Goal: Information Seeking & Learning: Learn about a topic

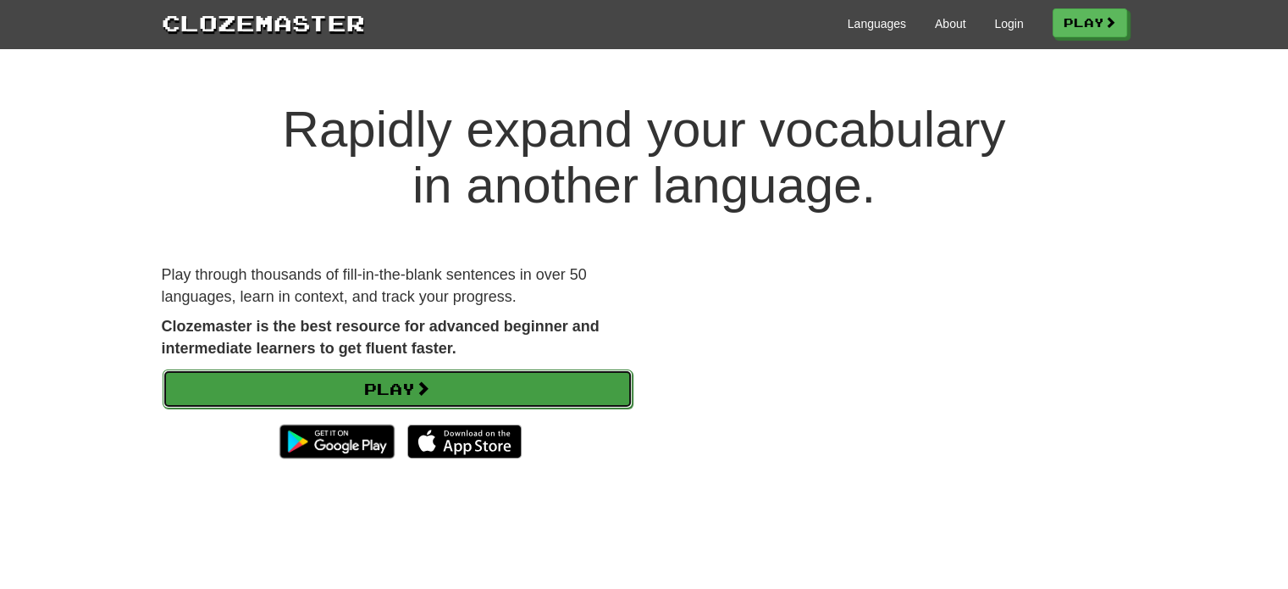
click at [430, 381] on span at bounding box center [422, 387] width 15 height 15
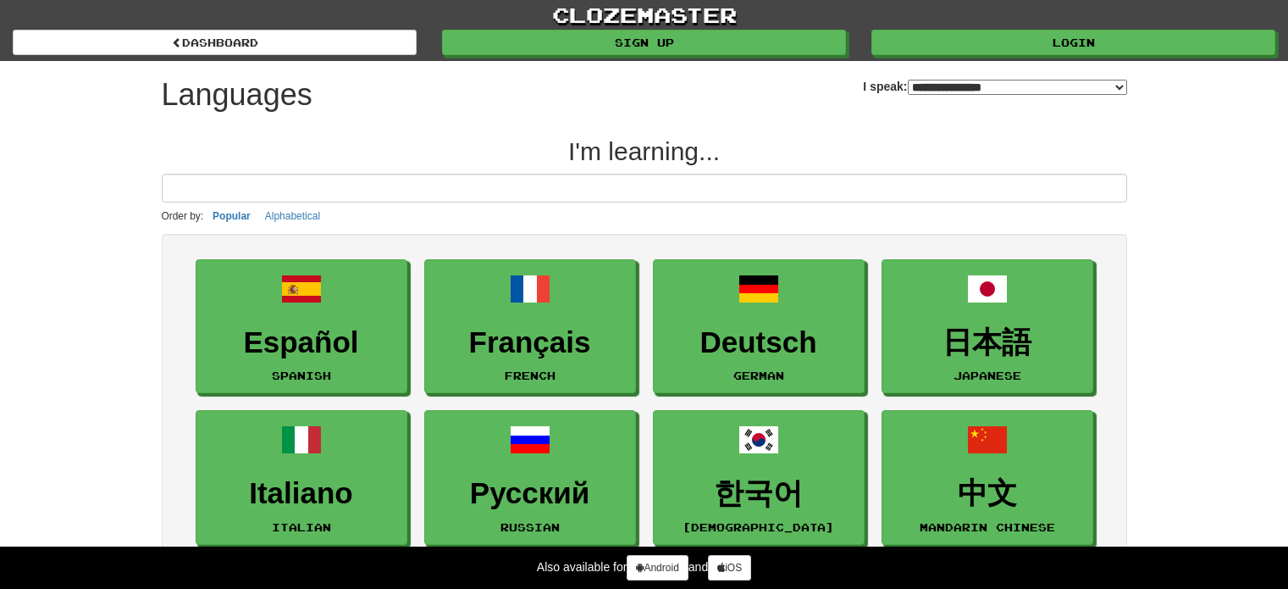
select select "*******"
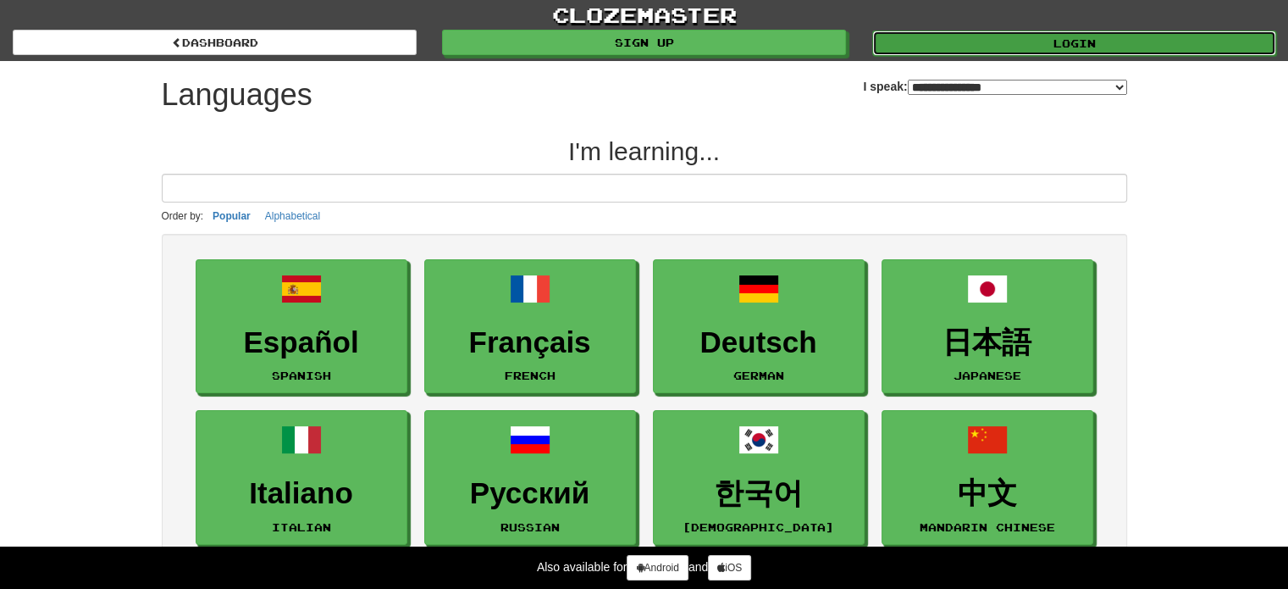
click at [1053, 40] on link "Login" at bounding box center [1074, 42] width 404 height 25
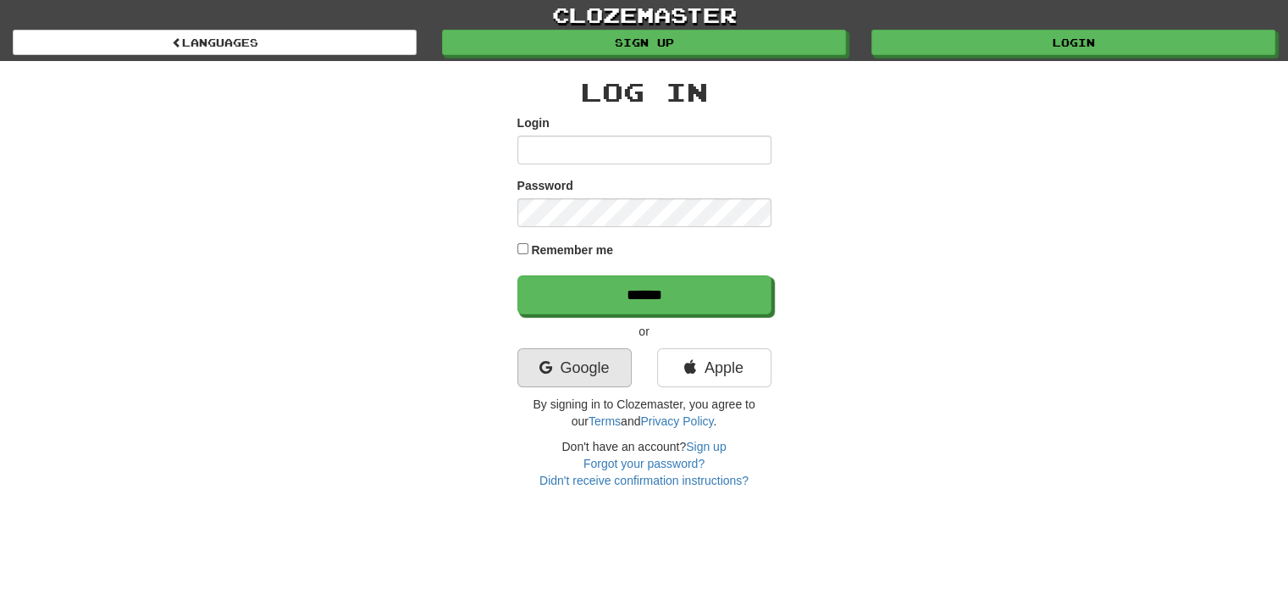
type input "**********"
click at [578, 370] on link "Google" at bounding box center [574, 367] width 114 height 39
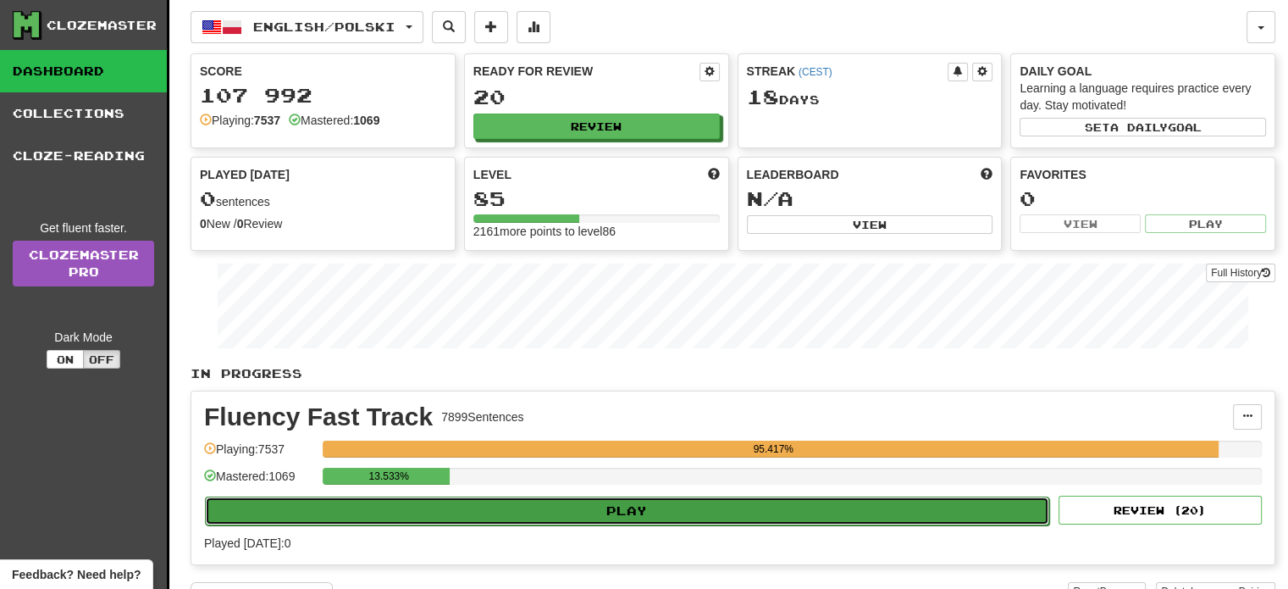
click at [643, 502] on button "Play" at bounding box center [627, 510] width 844 height 29
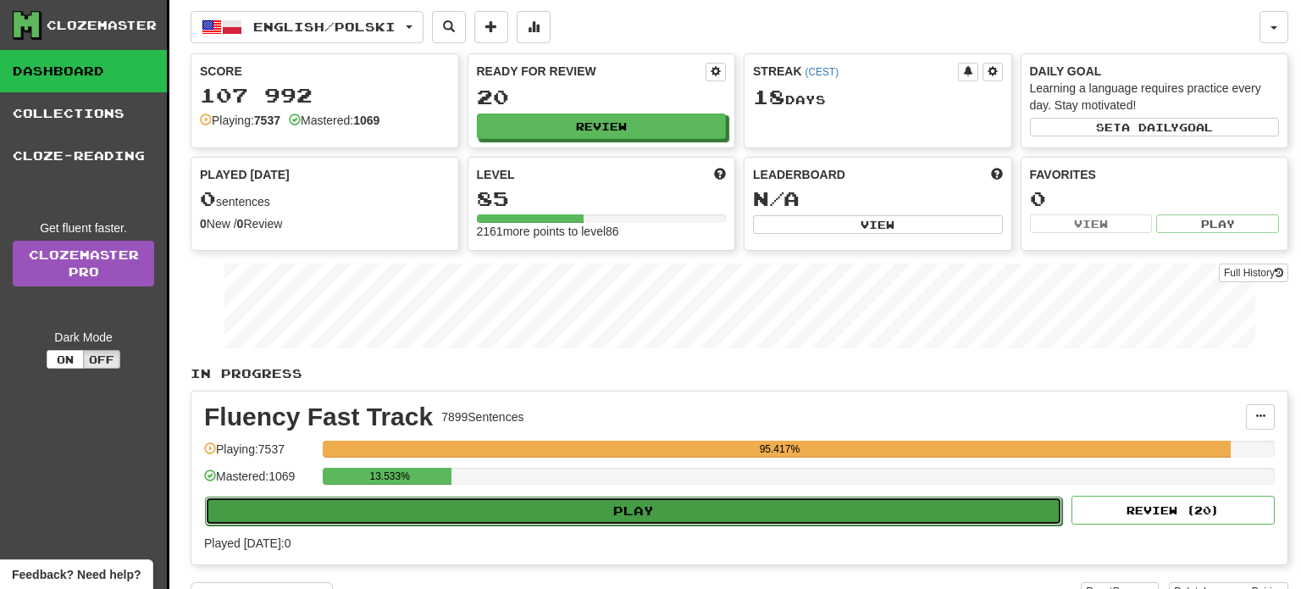
select select "**"
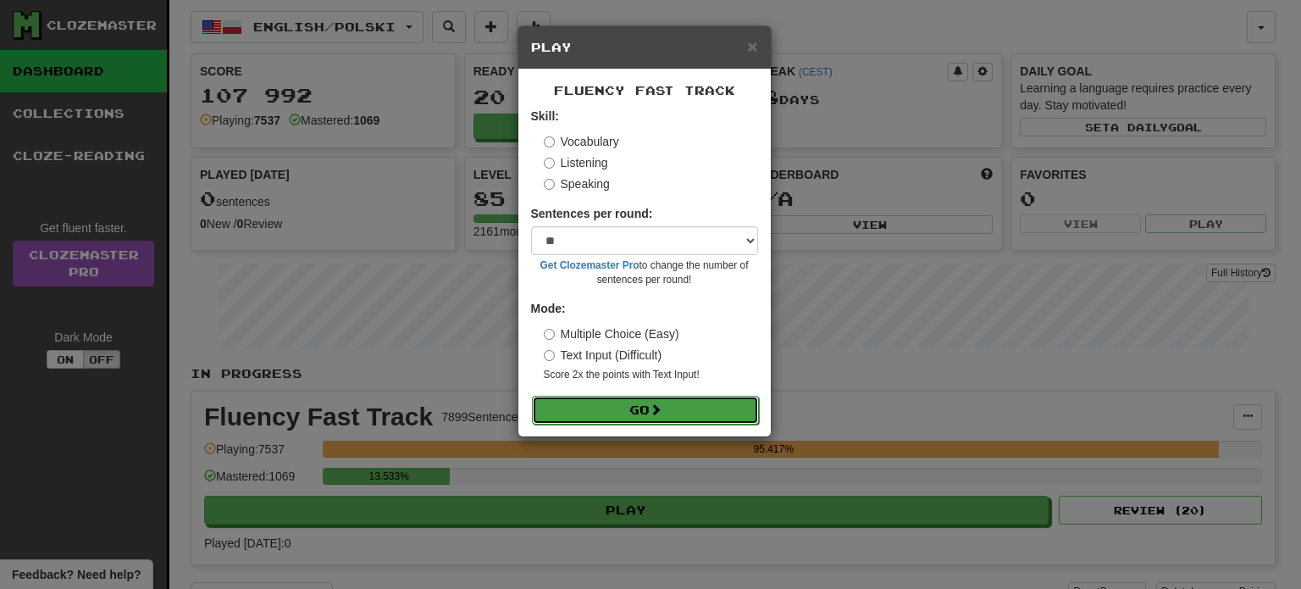
click at [631, 412] on button "Go" at bounding box center [645, 409] width 227 height 29
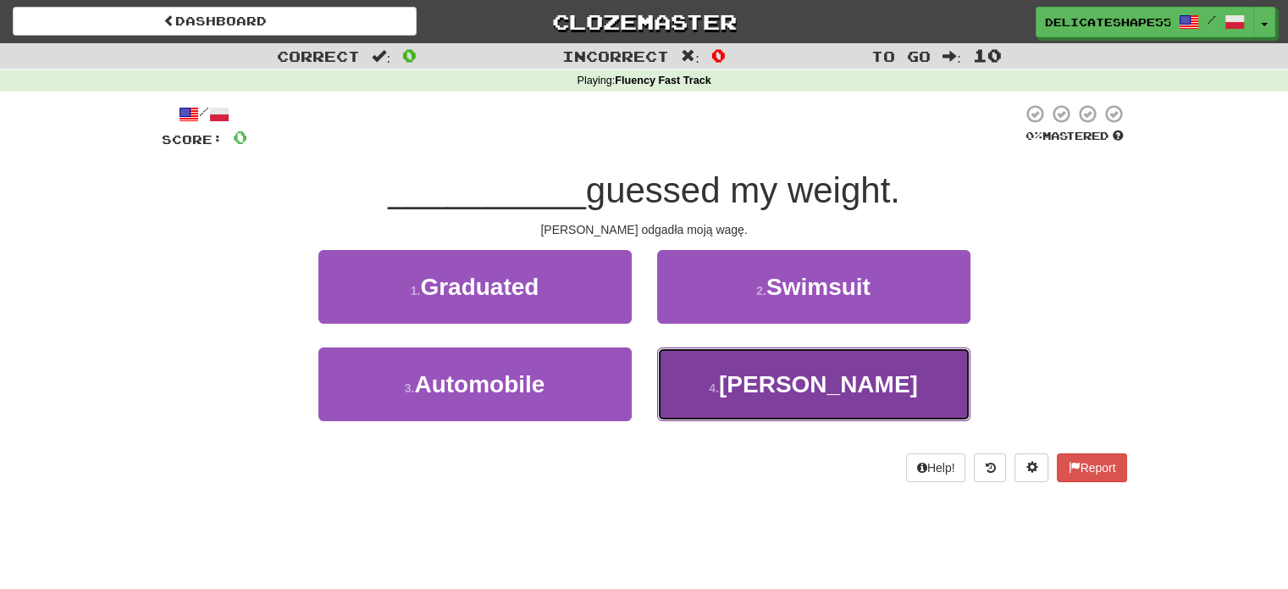
click at [725, 392] on button "4 . Tomiko" at bounding box center [813, 384] width 313 height 74
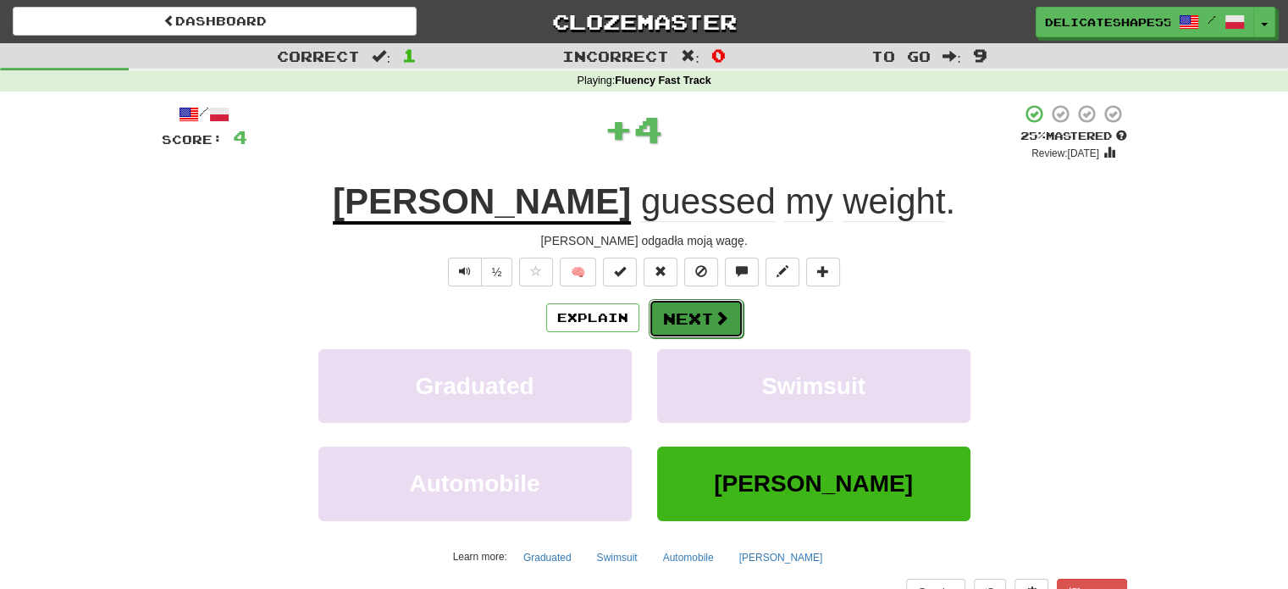
click at [694, 318] on button "Next" at bounding box center [696, 318] width 95 height 39
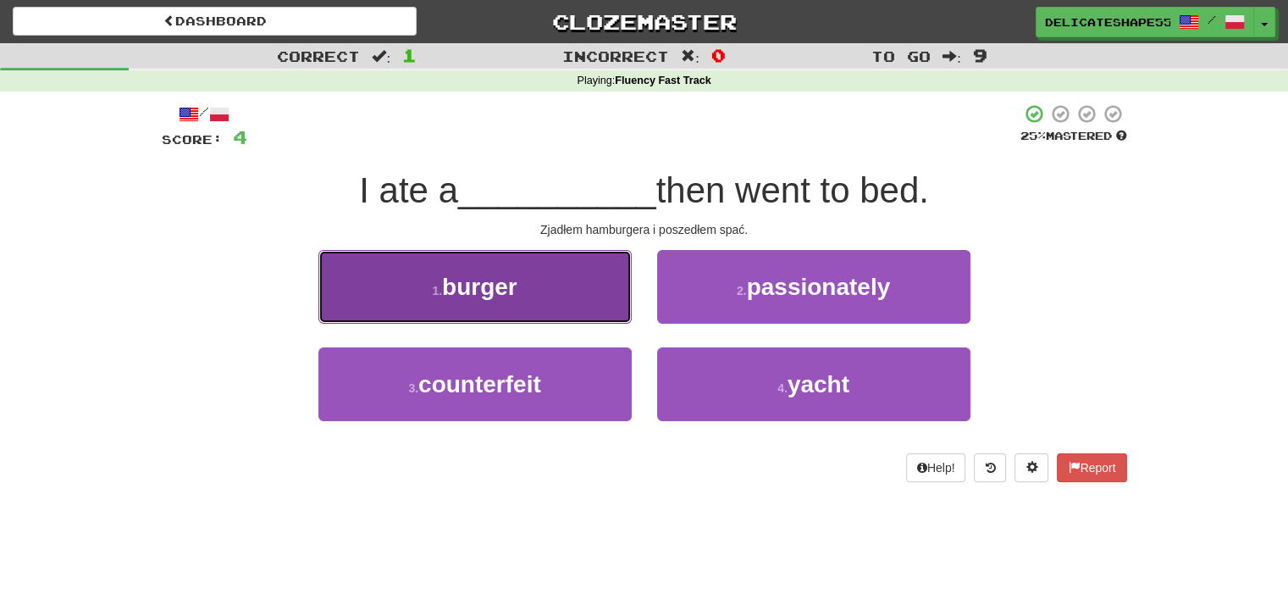
click at [581, 297] on button "1 . burger" at bounding box center [474, 287] width 313 height 74
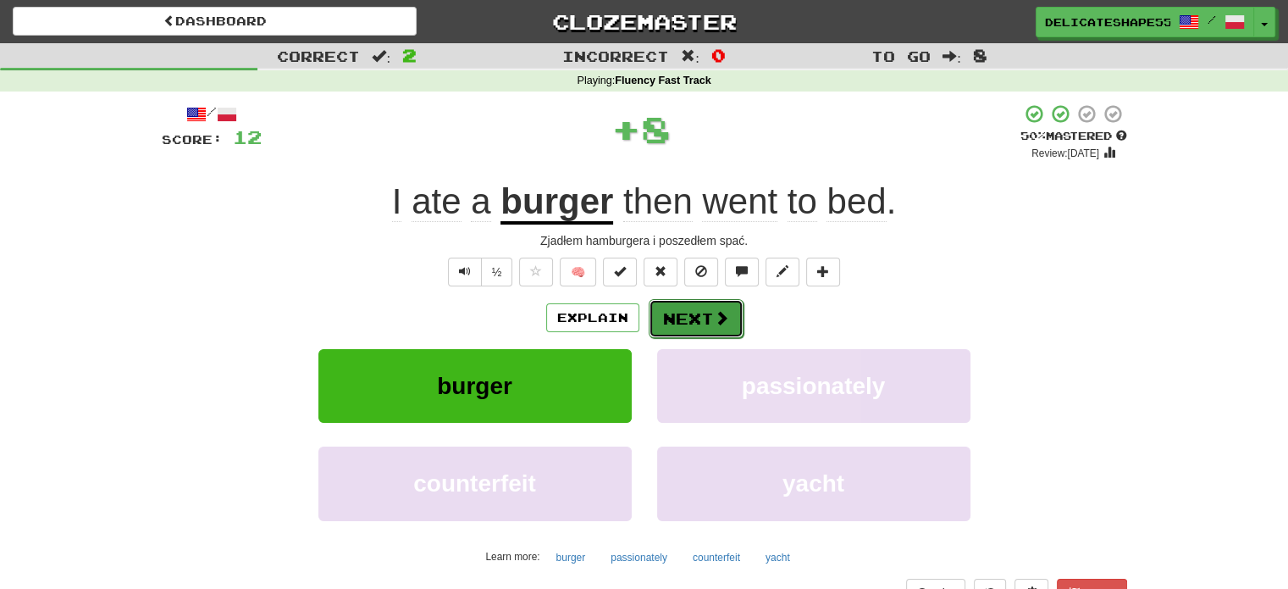
click at [694, 329] on button "Next" at bounding box center [696, 318] width 95 height 39
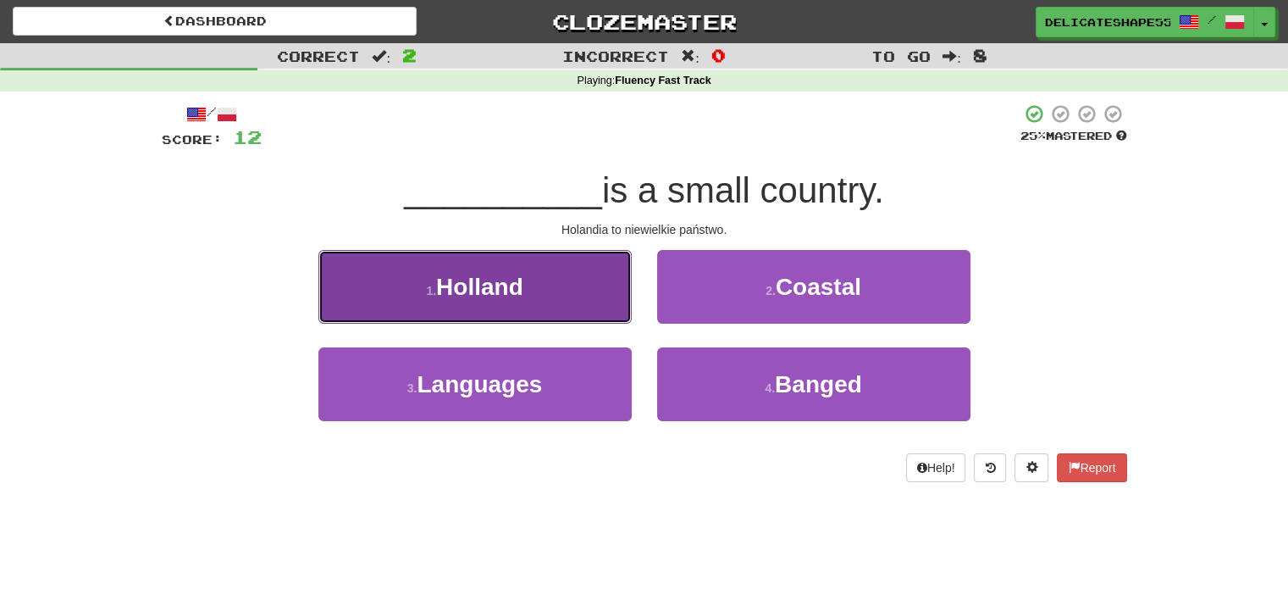
click at [593, 307] on button "1 . Holland" at bounding box center [474, 287] width 313 height 74
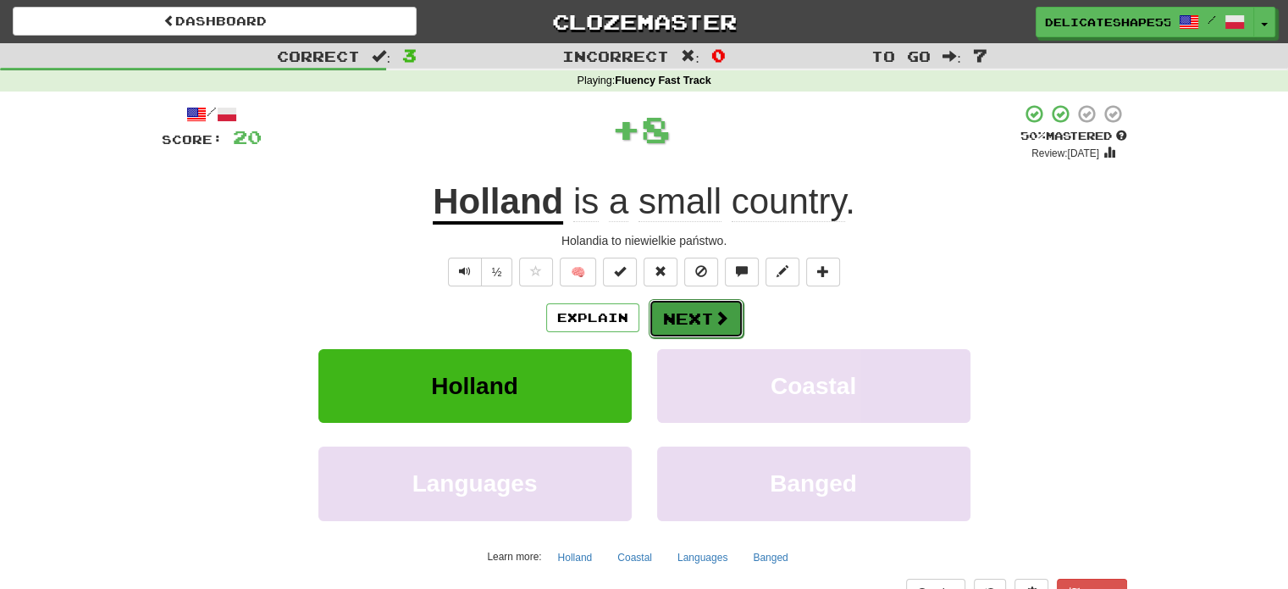
click at [682, 323] on button "Next" at bounding box center [696, 318] width 95 height 39
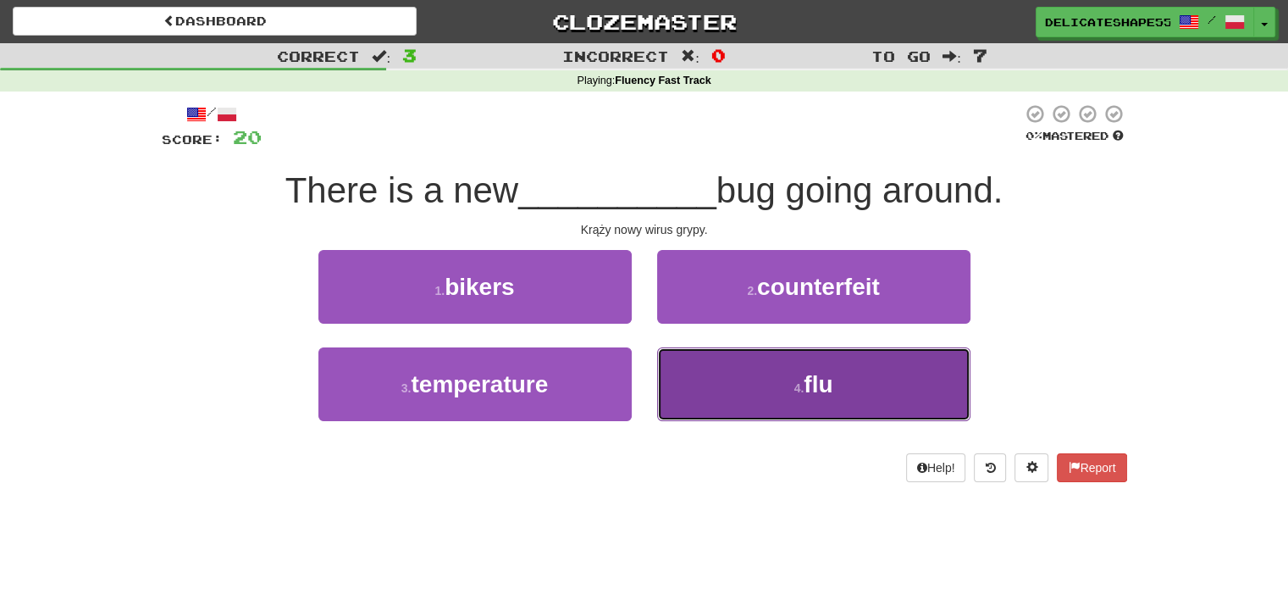
click at [703, 375] on button "4 . flu" at bounding box center [813, 384] width 313 height 74
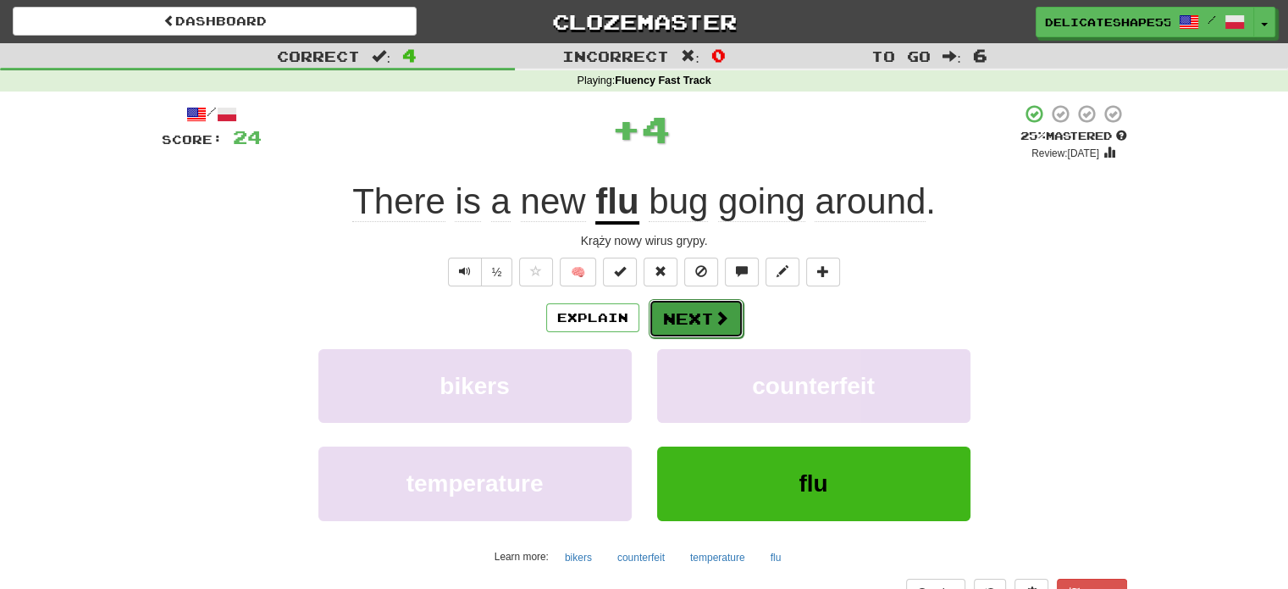
click at [692, 322] on button "Next" at bounding box center [696, 318] width 95 height 39
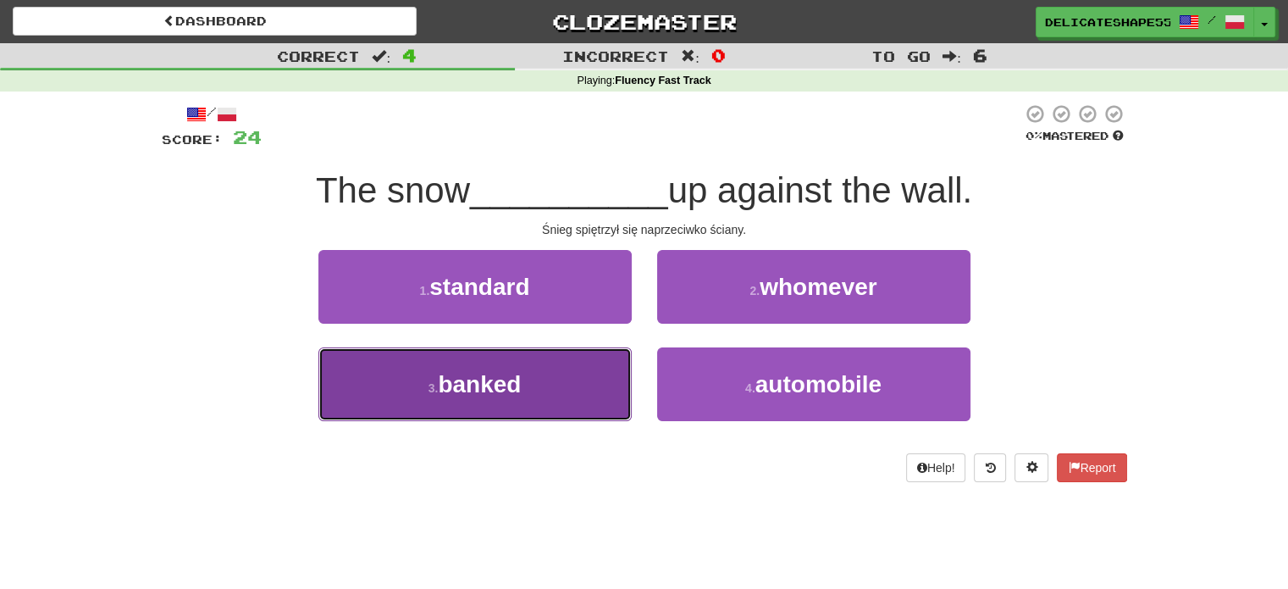
click at [607, 384] on button "3 . banked" at bounding box center [474, 384] width 313 height 74
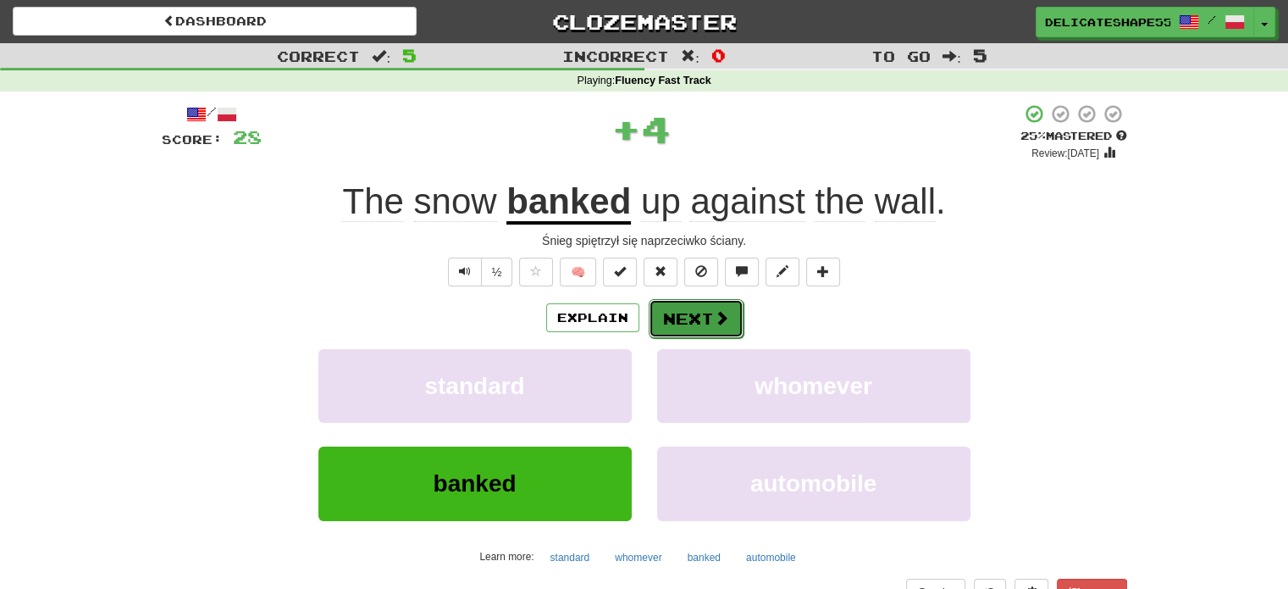
click at [674, 323] on button "Next" at bounding box center [696, 318] width 95 height 39
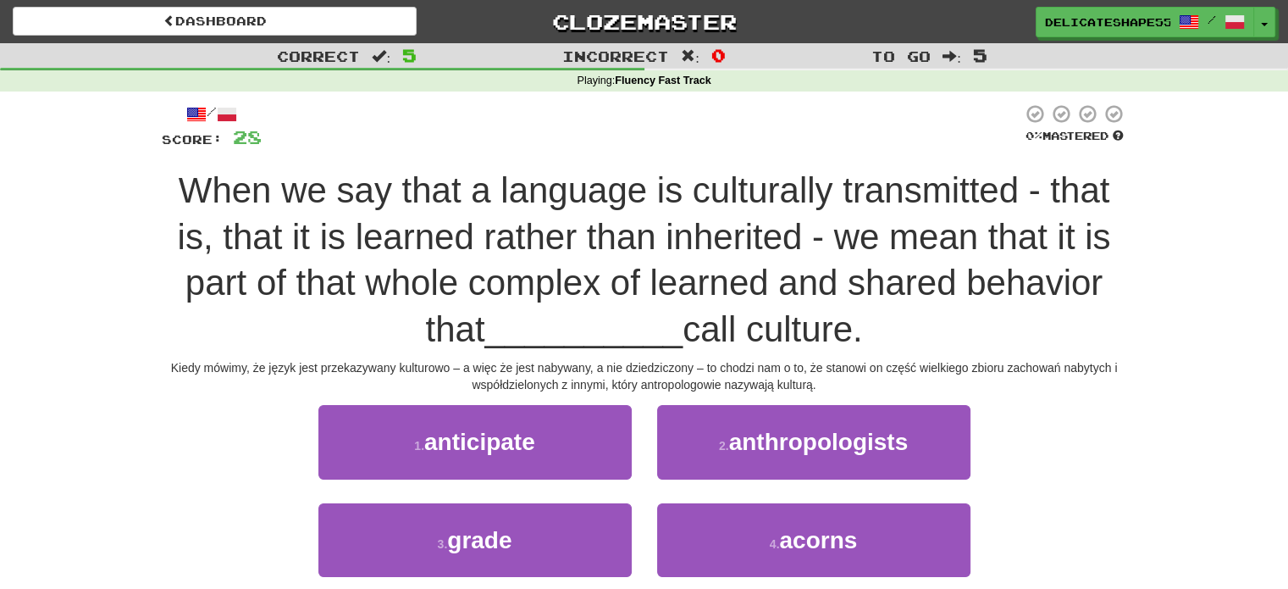
scroll to position [85, 0]
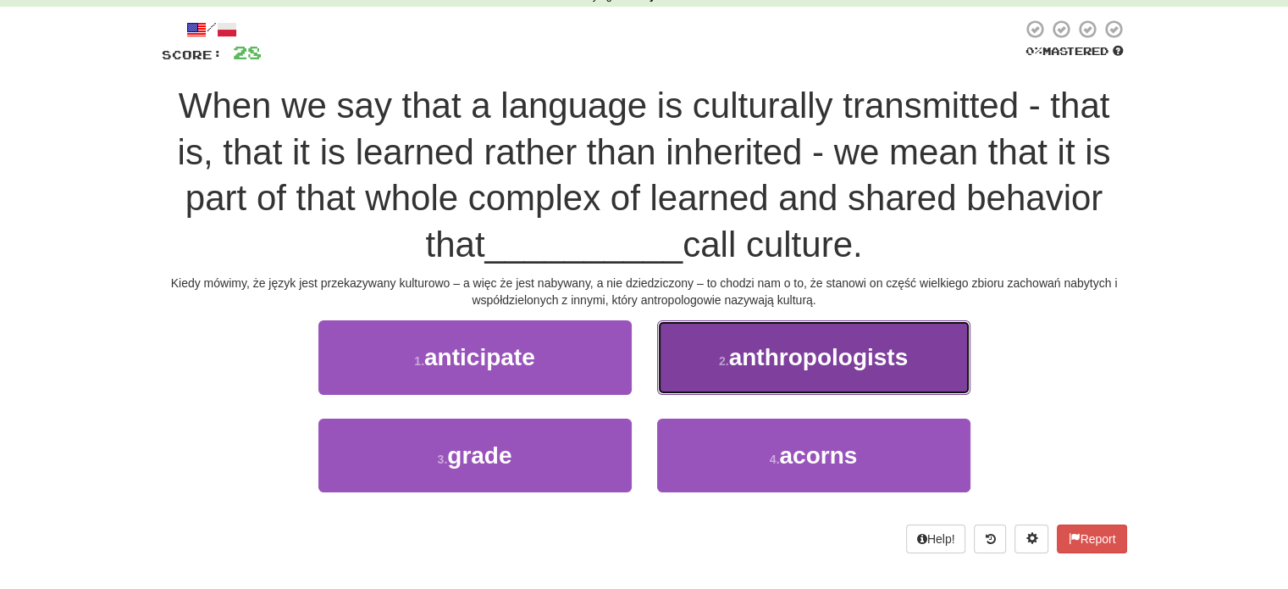
click at [706, 356] on button "2 . anthropologists" at bounding box center [813, 357] width 313 height 74
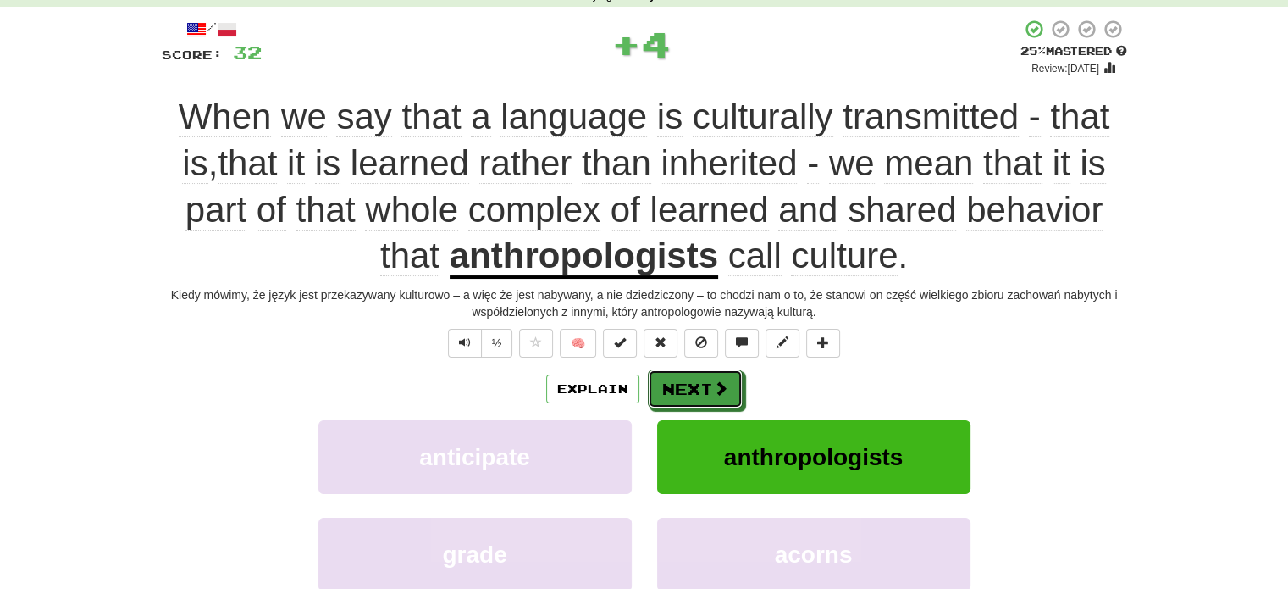
click at [692, 380] on button "Next" at bounding box center [695, 388] width 95 height 39
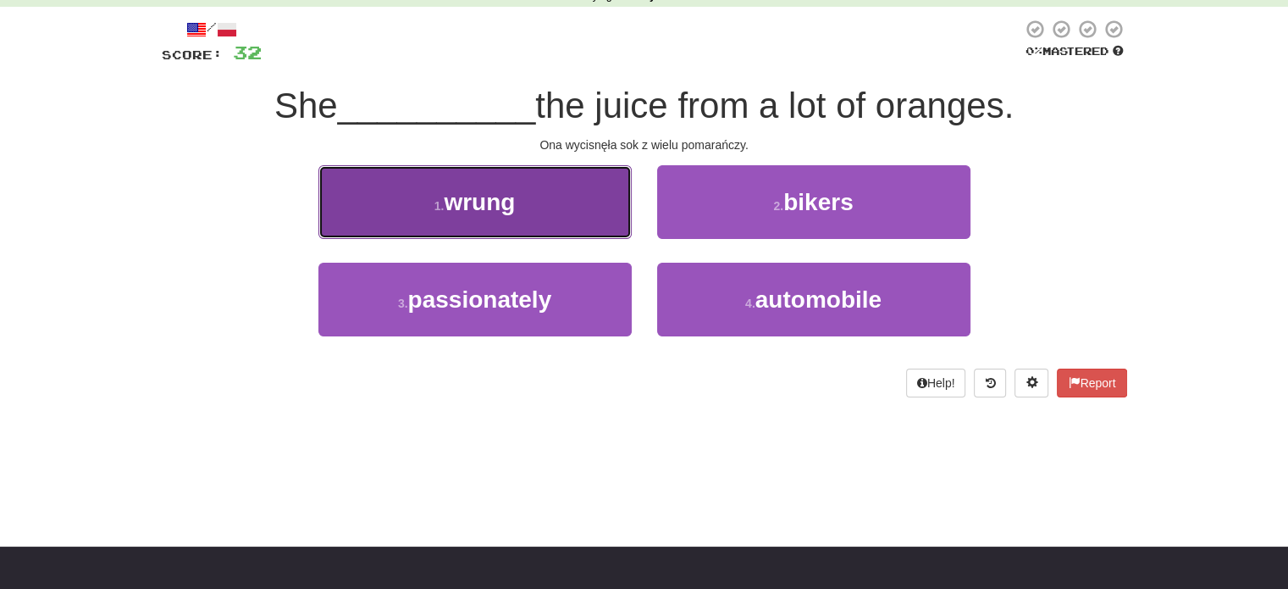
click at [596, 229] on button "1 . wrung" at bounding box center [474, 202] width 313 height 74
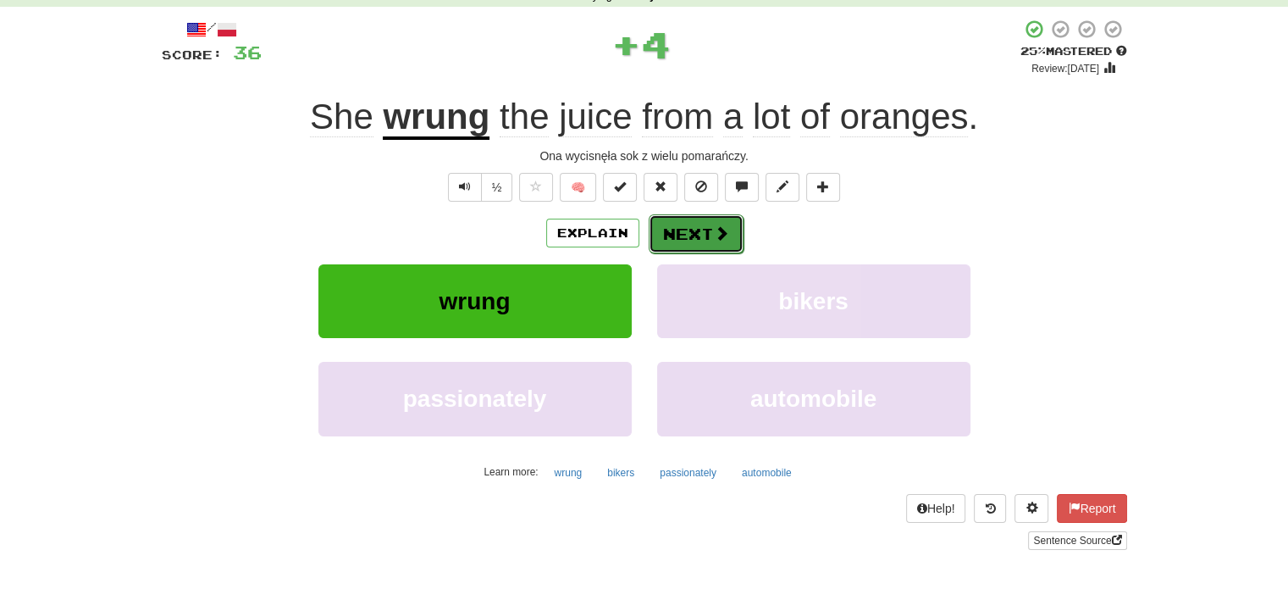
click at [683, 236] on button "Next" at bounding box center [696, 233] width 95 height 39
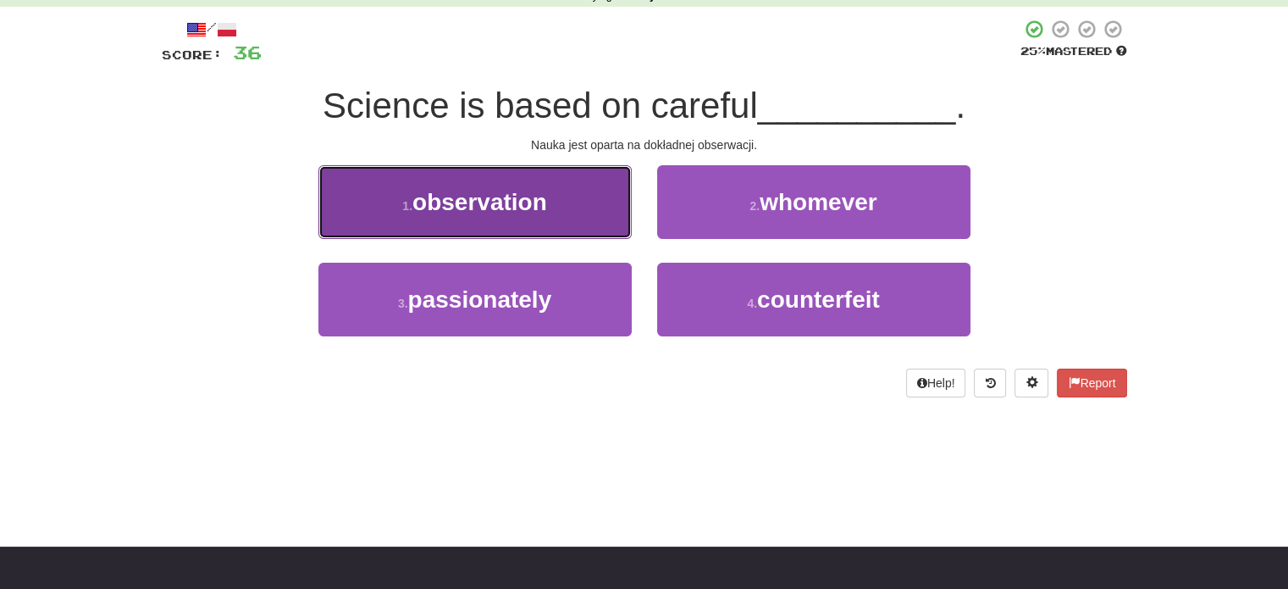
click at [609, 216] on button "1 . observation" at bounding box center [474, 202] width 313 height 74
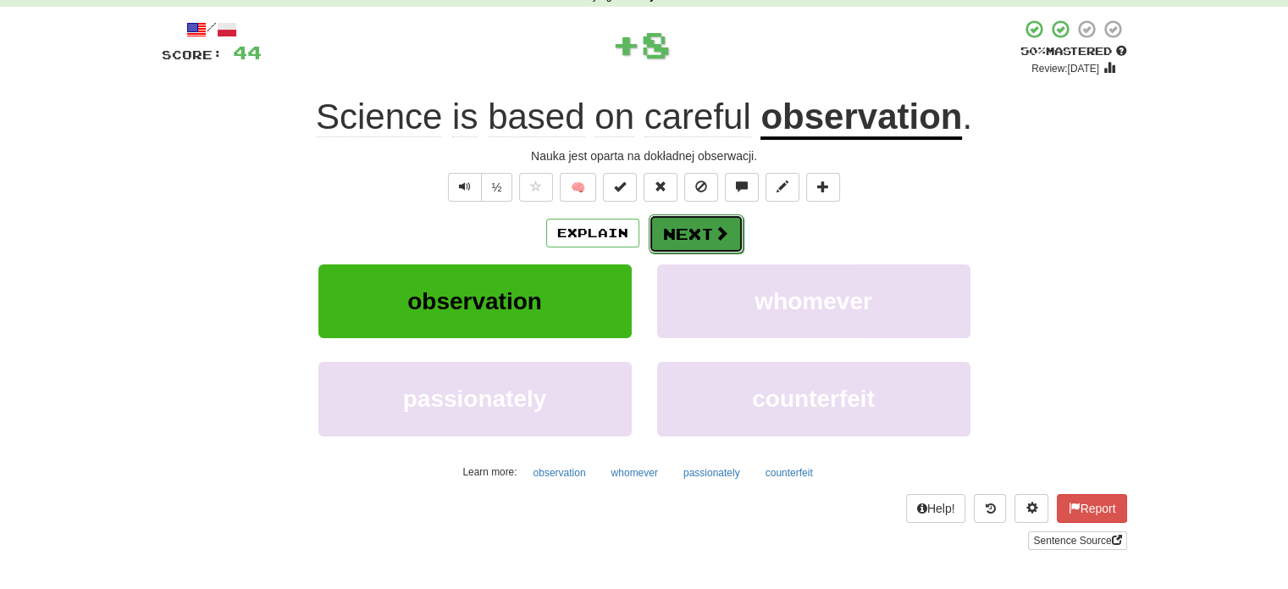
click at [677, 231] on button "Next" at bounding box center [696, 233] width 95 height 39
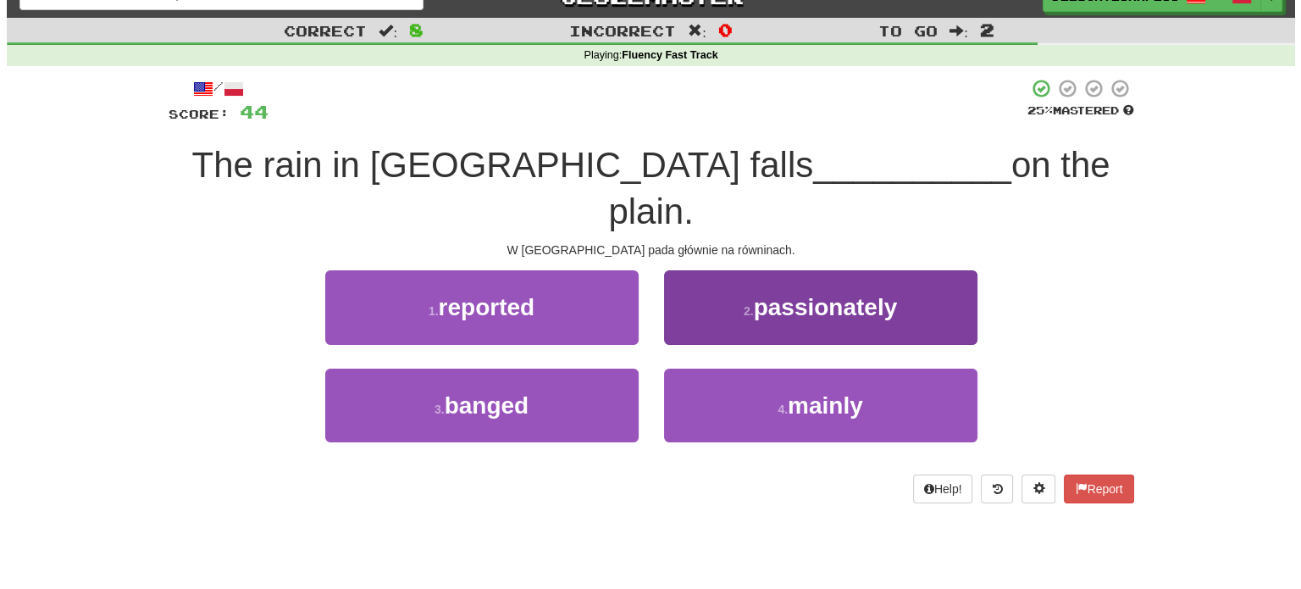
scroll to position [0, 0]
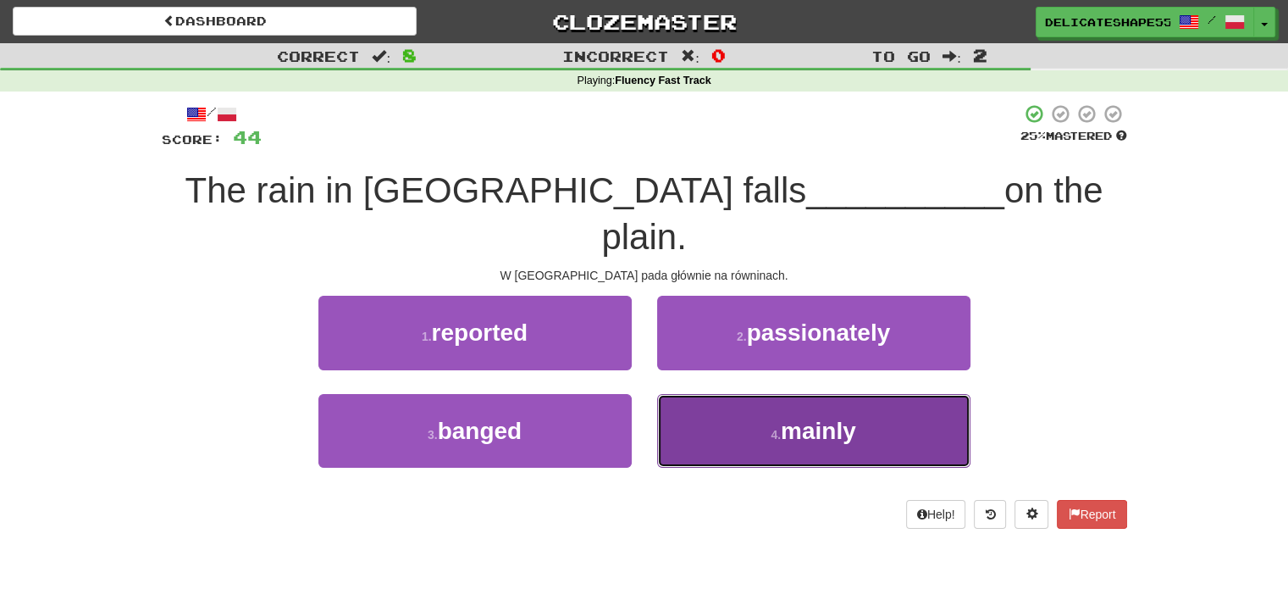
click at [694, 394] on button "4 . mainly" at bounding box center [813, 431] width 313 height 74
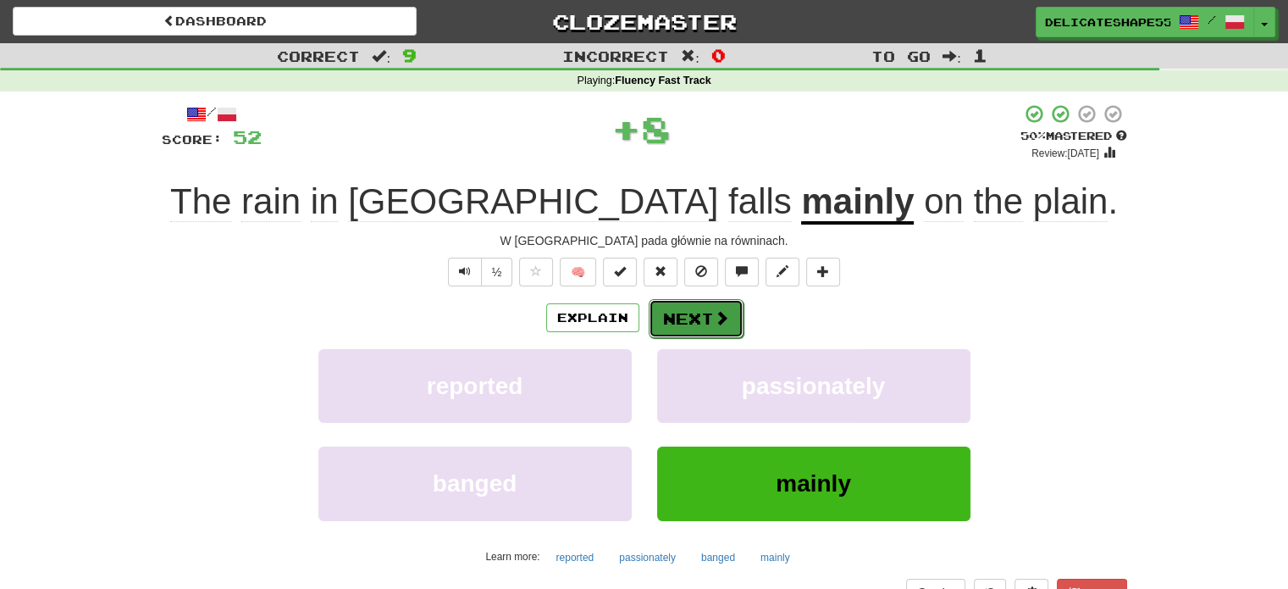
click at [692, 316] on button "Next" at bounding box center [696, 318] width 95 height 39
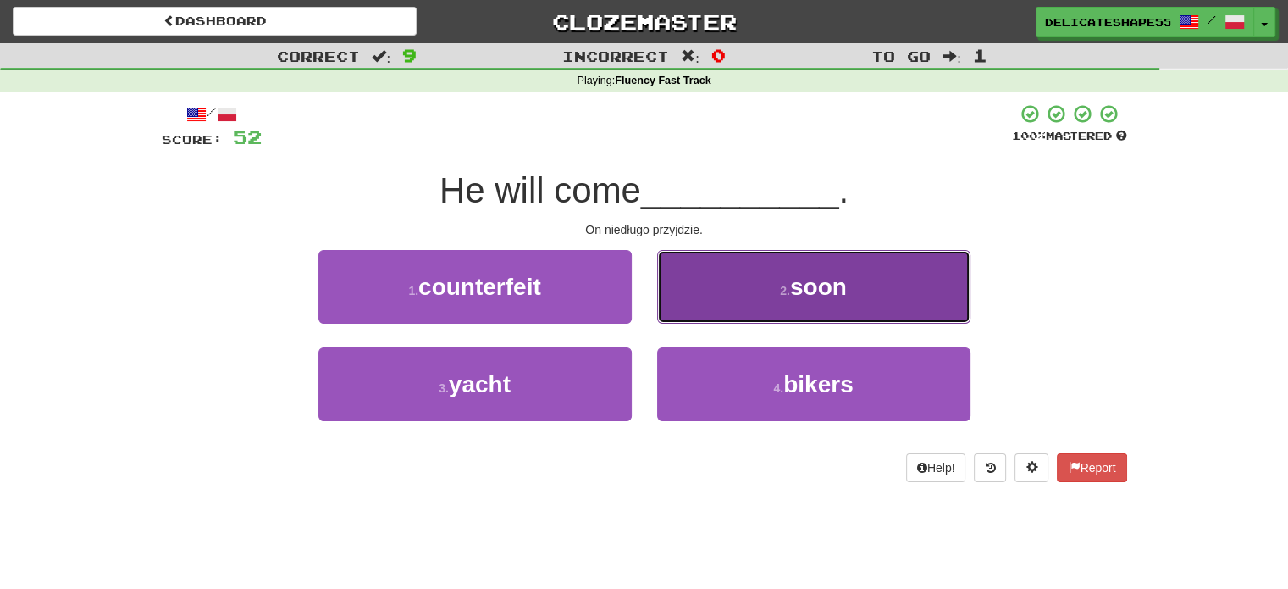
click at [693, 304] on button "2 . soon" at bounding box center [813, 287] width 313 height 74
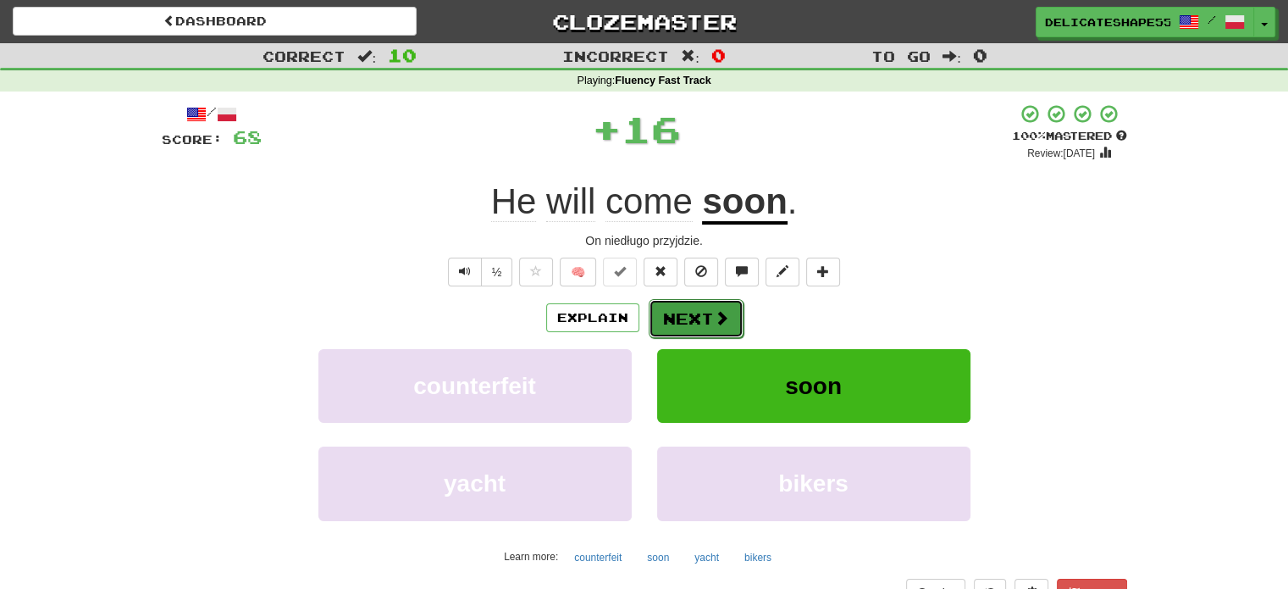
click at [694, 304] on button "Next" at bounding box center [696, 318] width 95 height 39
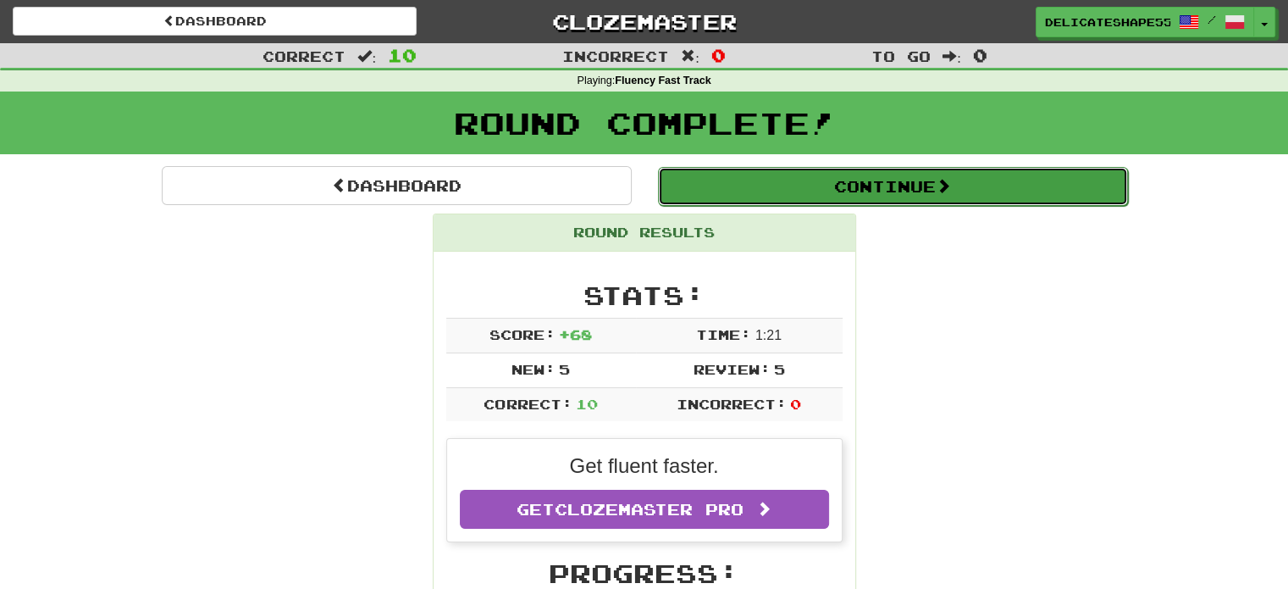
click at [809, 187] on button "Continue" at bounding box center [893, 186] width 470 height 39
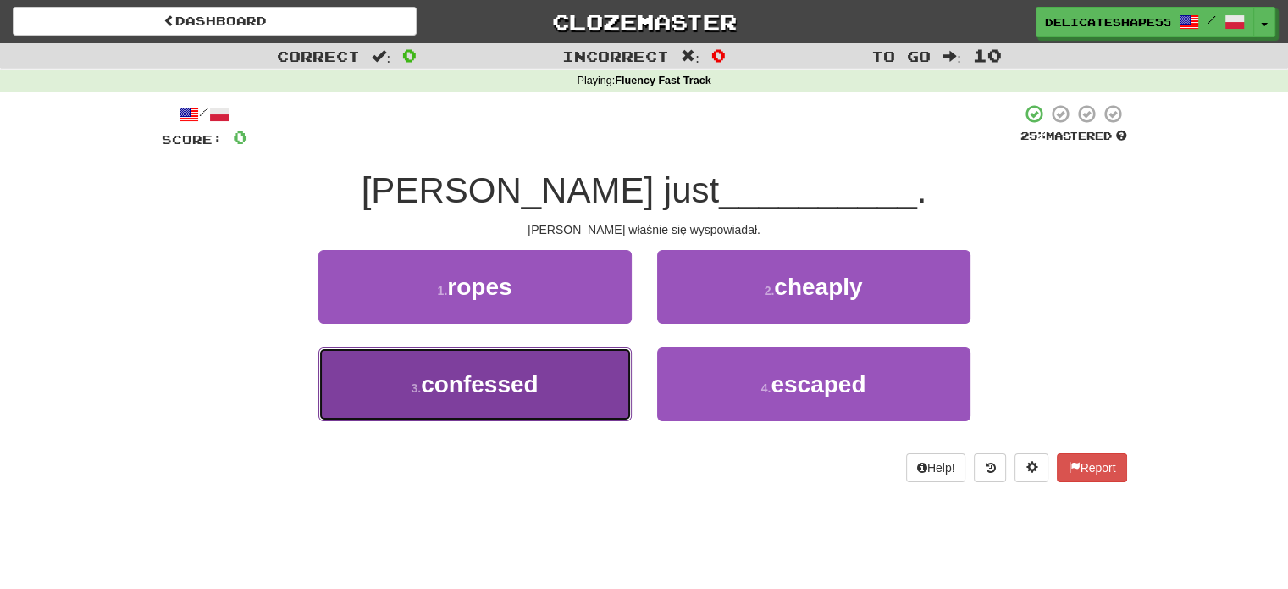
click at [606, 366] on button "3 . confessed" at bounding box center [474, 384] width 313 height 74
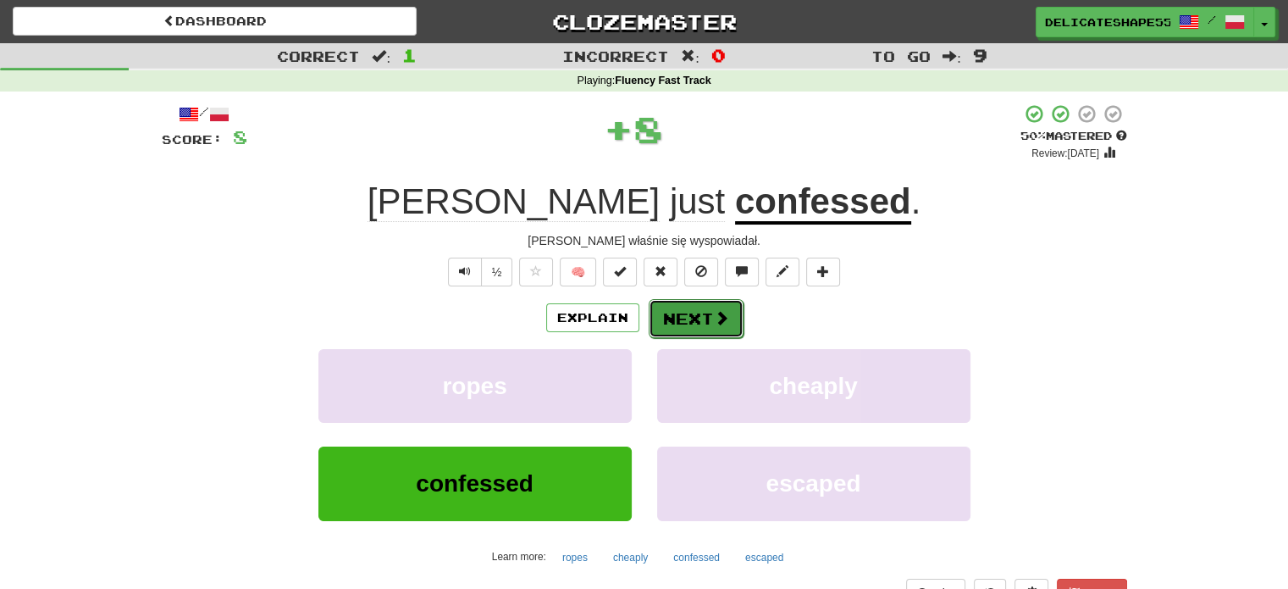
click at [666, 316] on button "Next" at bounding box center [696, 318] width 95 height 39
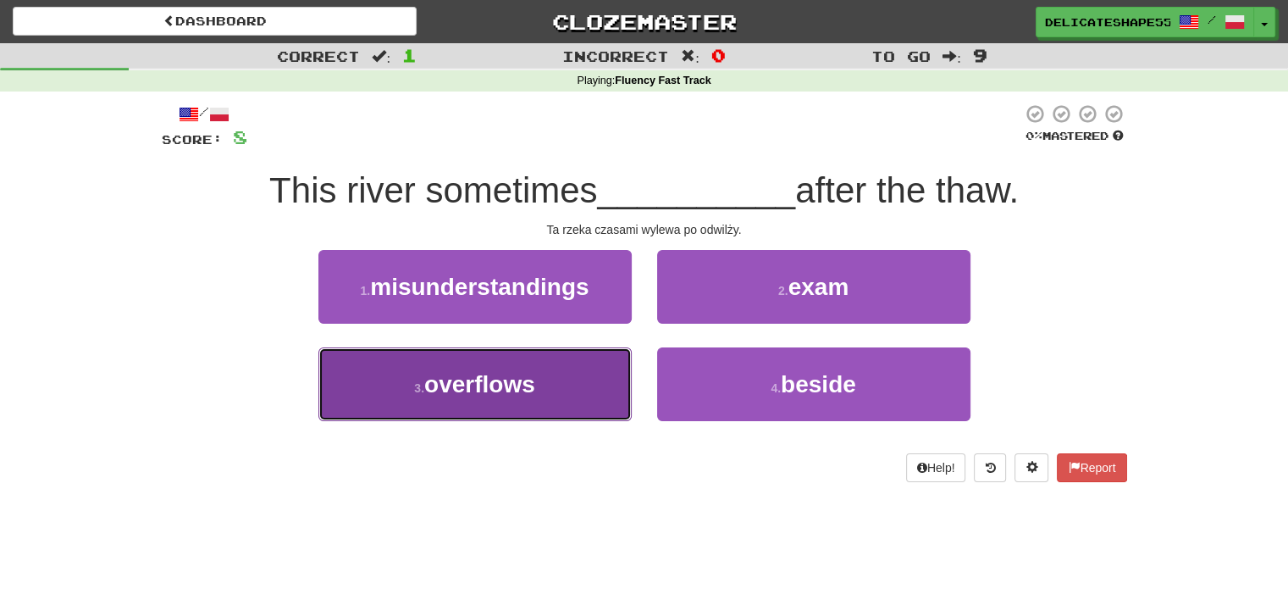
click at [610, 368] on button "3 . overflows" at bounding box center [474, 384] width 313 height 74
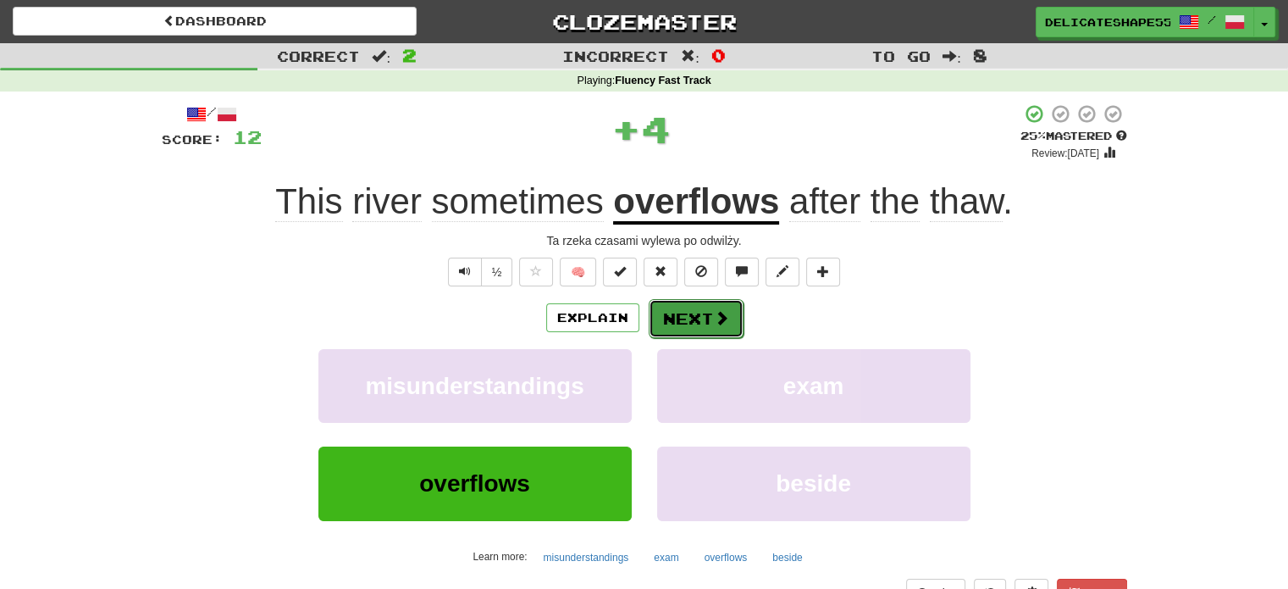
click at [683, 318] on button "Next" at bounding box center [696, 318] width 95 height 39
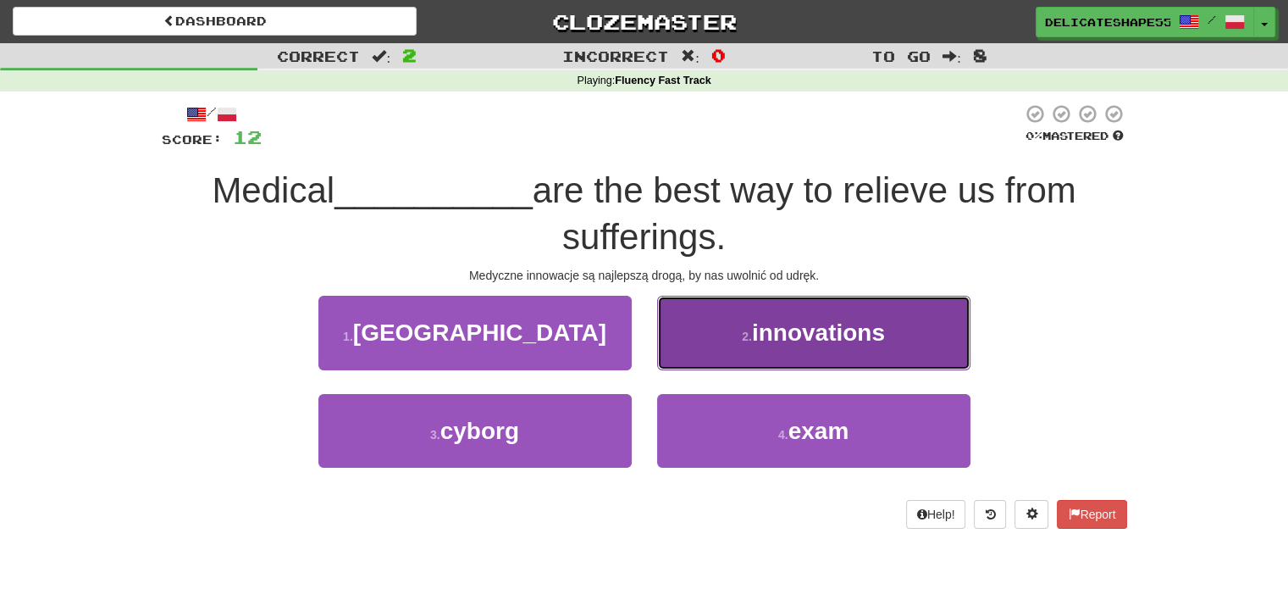
click at [725, 328] on button "2 . innovations" at bounding box center [813, 333] width 313 height 74
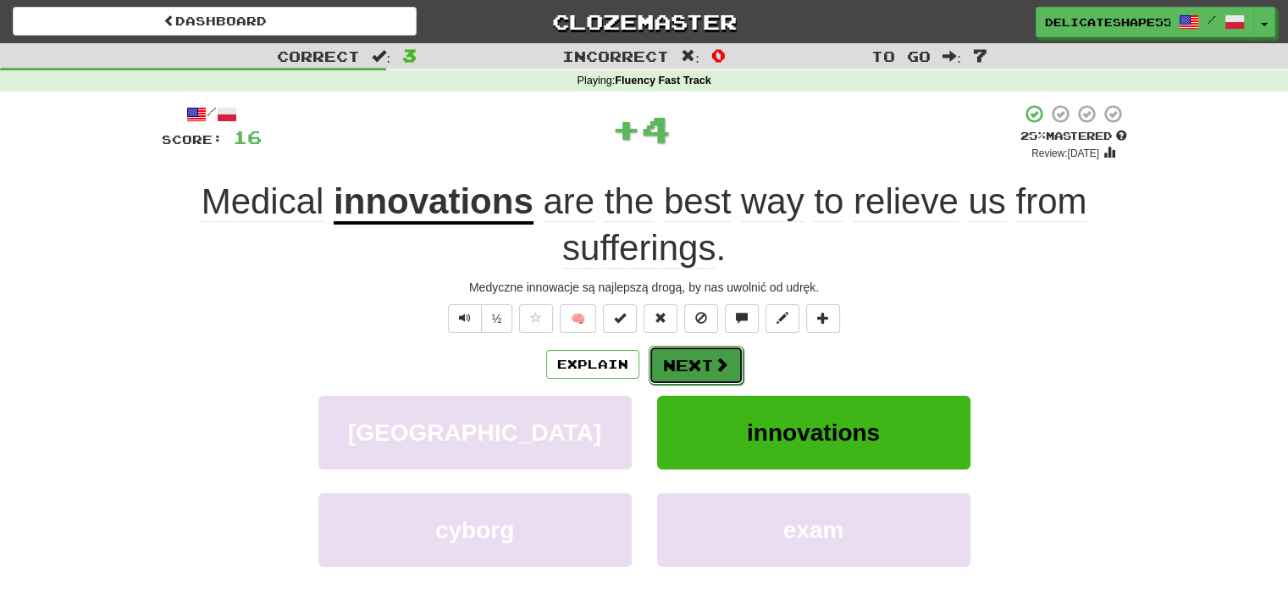
click at [691, 365] on button "Next" at bounding box center [696, 364] width 95 height 39
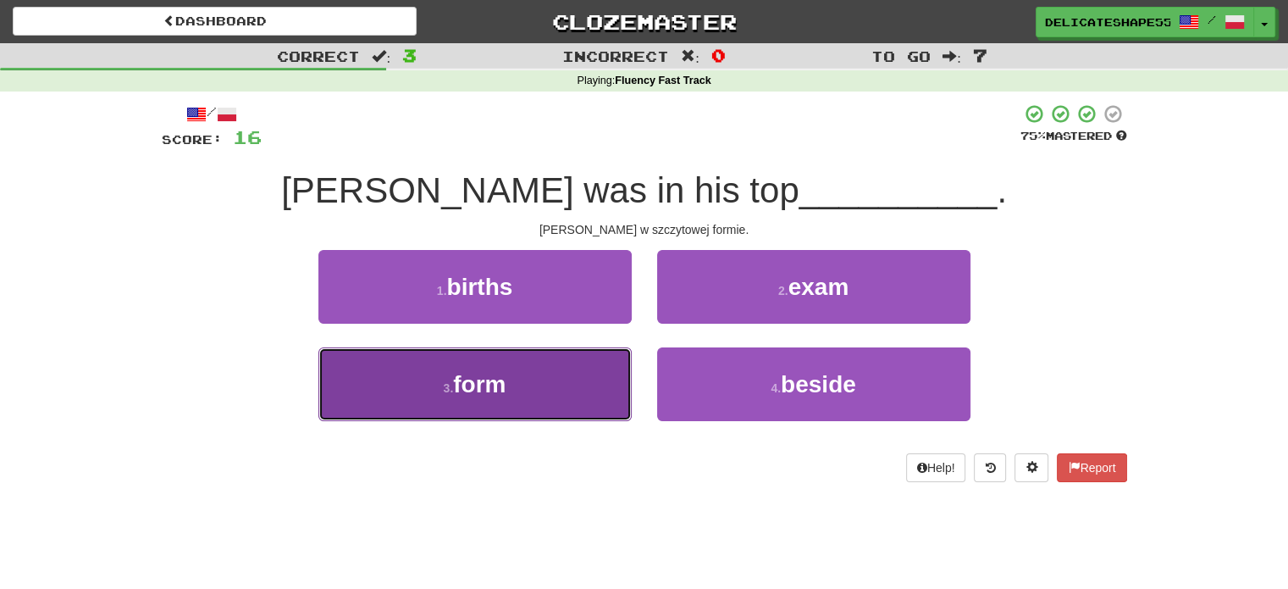
click at [601, 370] on button "3 . form" at bounding box center [474, 384] width 313 height 74
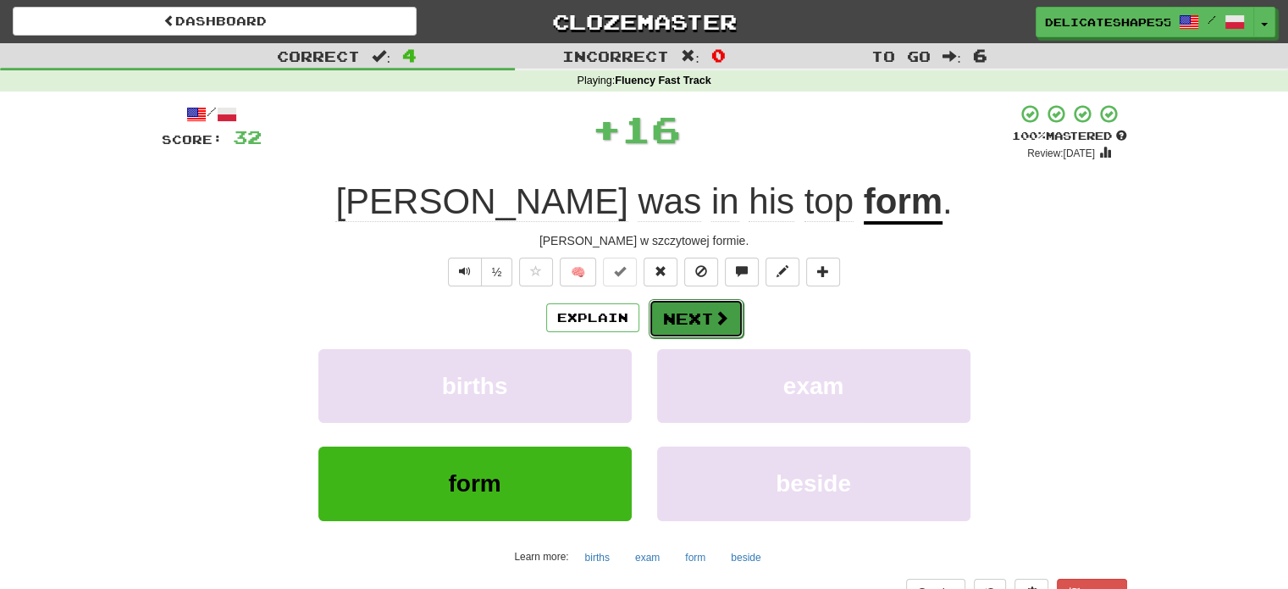
click at [694, 321] on button "Next" at bounding box center [696, 318] width 95 height 39
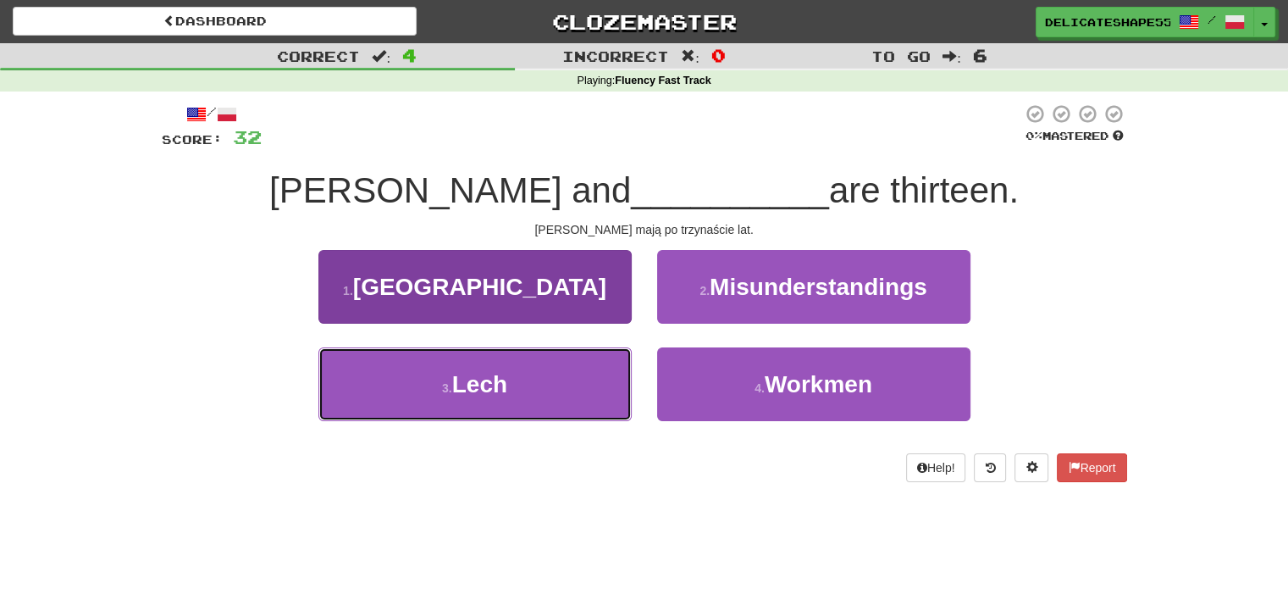
click at [590, 372] on button "3 . Lech" at bounding box center [474, 384] width 313 height 74
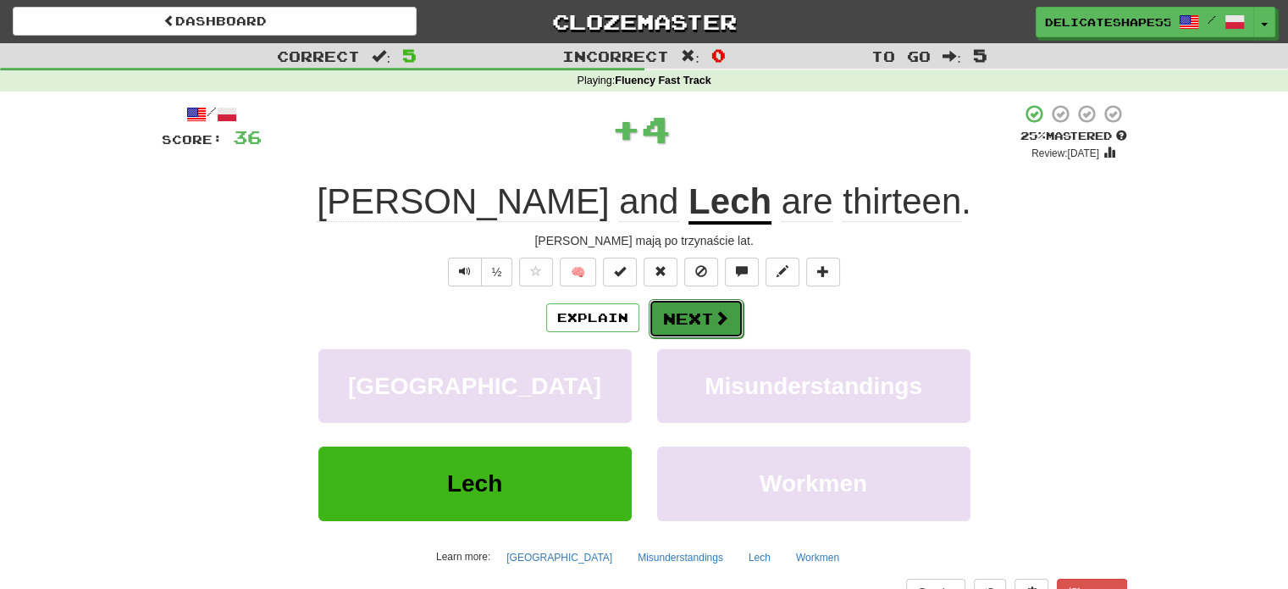
click at [684, 319] on button "Next" at bounding box center [696, 318] width 95 height 39
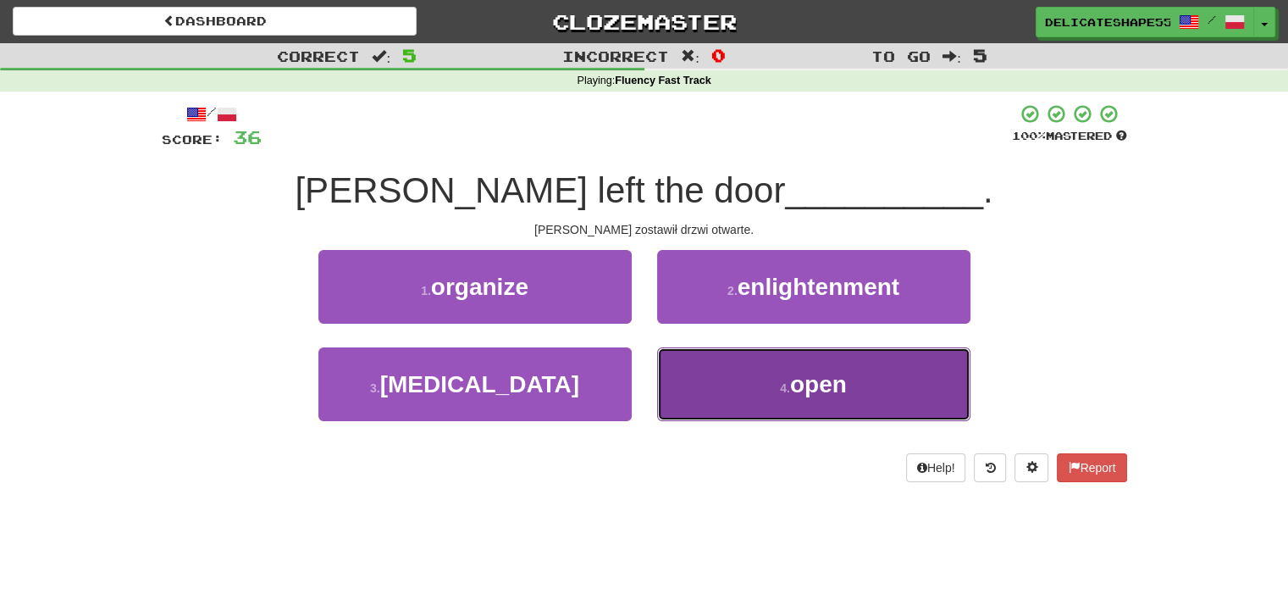
click at [698, 364] on button "4 . open" at bounding box center [813, 384] width 313 height 74
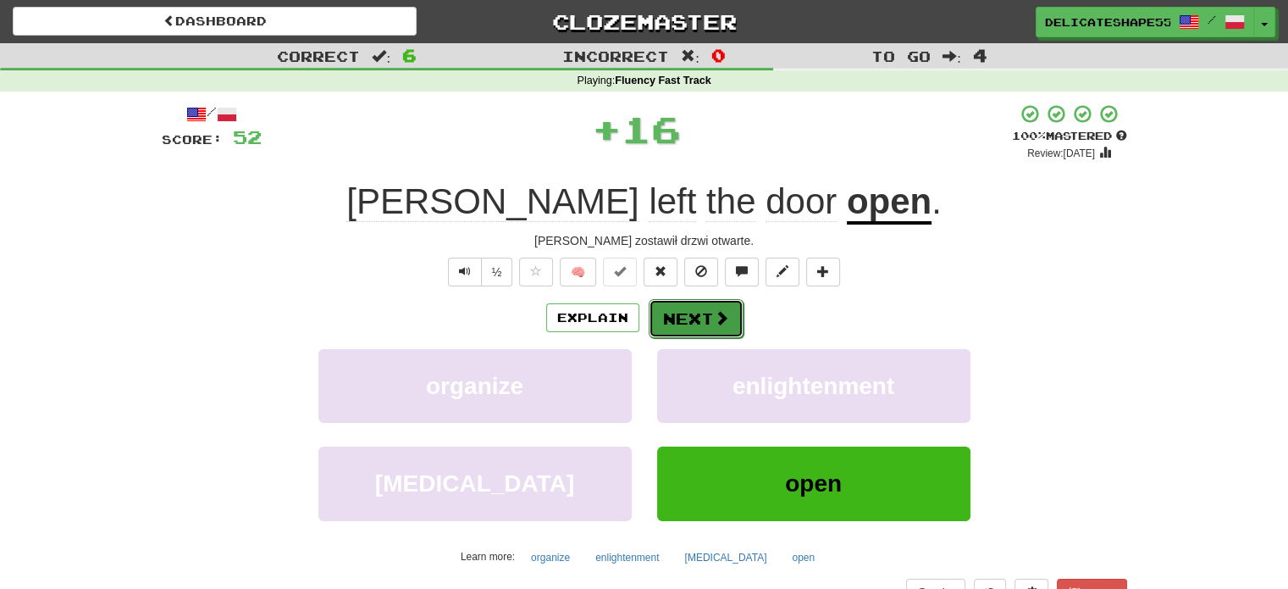
click at [698, 323] on button "Next" at bounding box center [696, 318] width 95 height 39
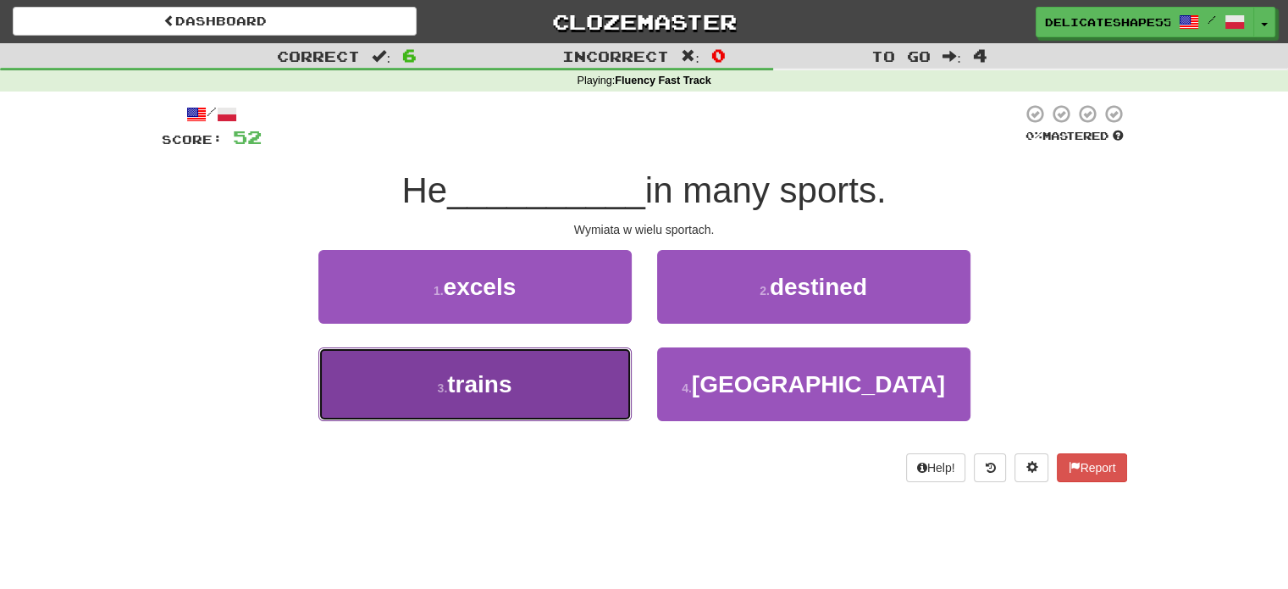
click at [607, 368] on button "3 . trains" at bounding box center [474, 384] width 313 height 74
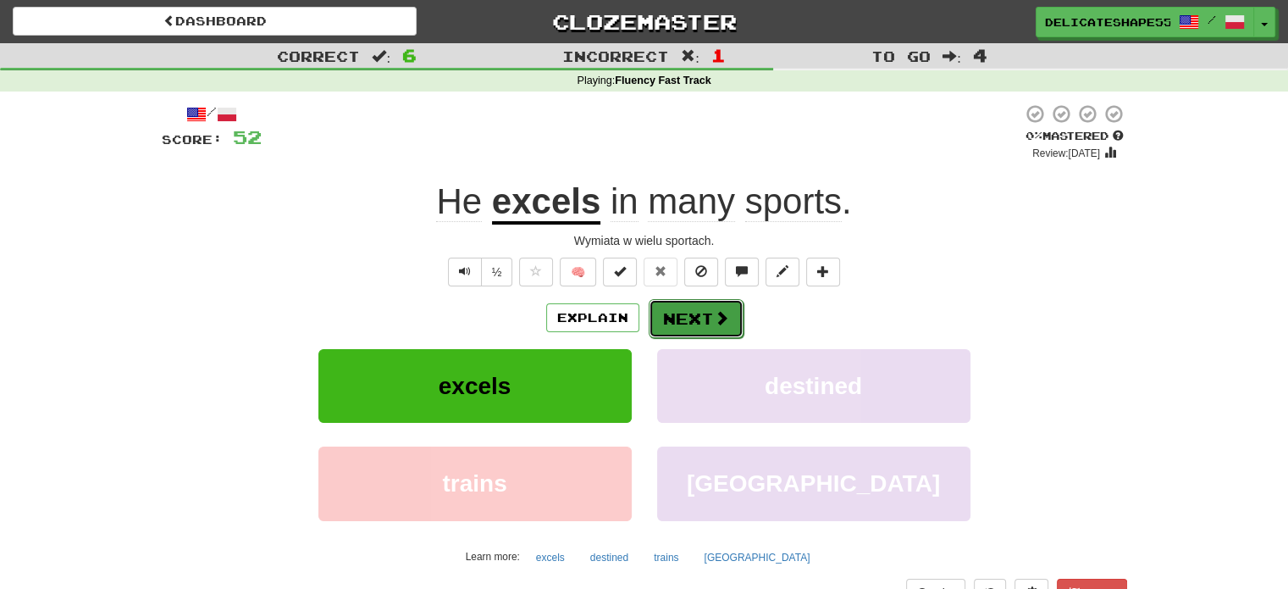
click at [684, 326] on button "Next" at bounding box center [696, 318] width 95 height 39
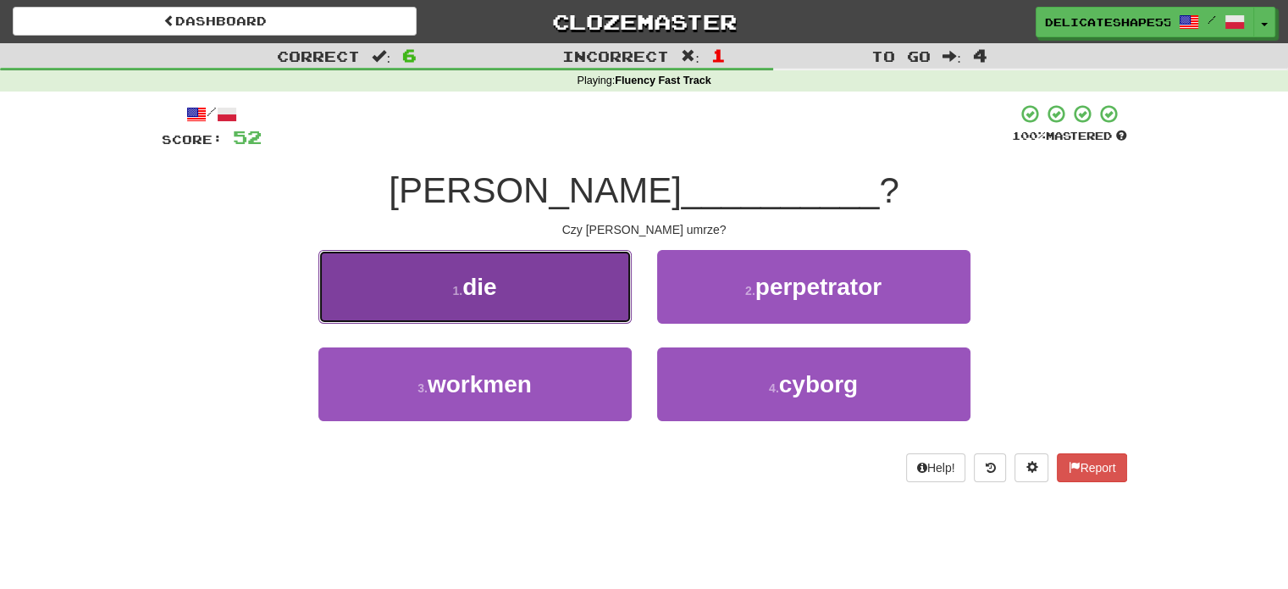
click at [607, 309] on button "1 . die" at bounding box center [474, 287] width 313 height 74
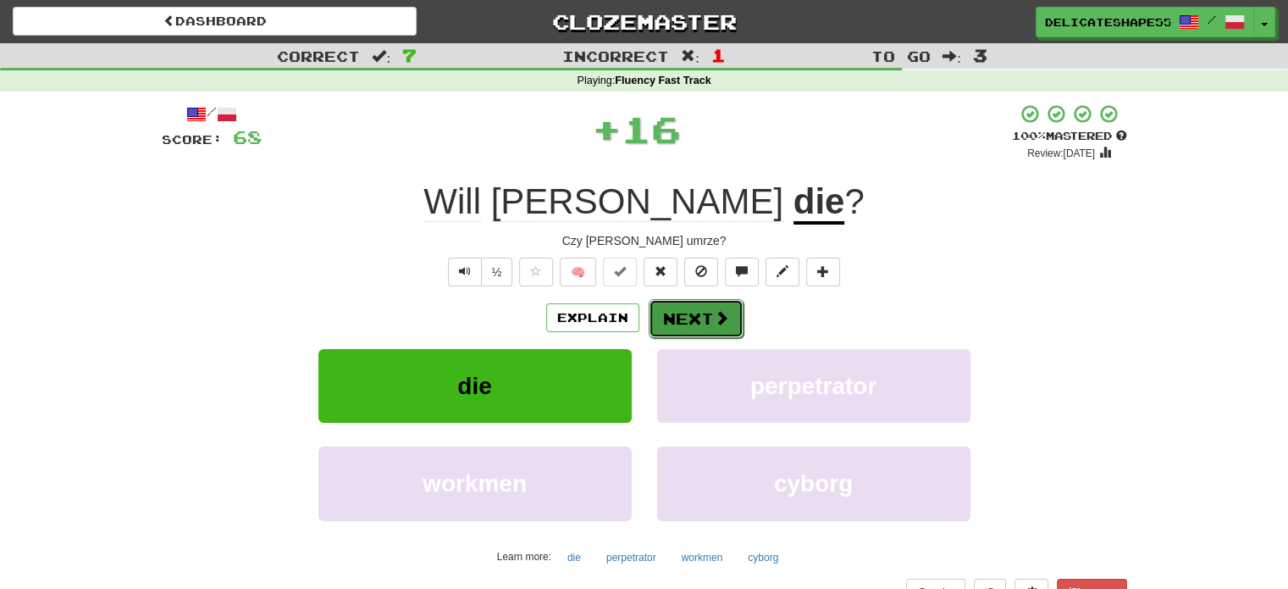
click at [677, 318] on button "Next" at bounding box center [696, 318] width 95 height 39
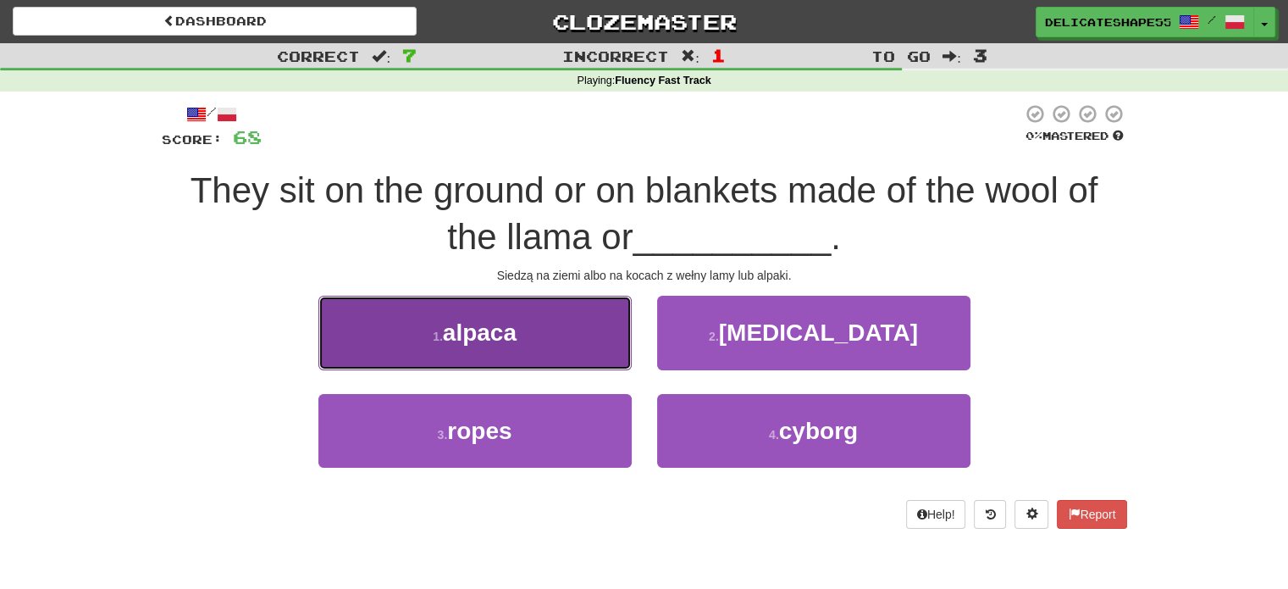
click at [612, 334] on button "1 . alpaca" at bounding box center [474, 333] width 313 height 74
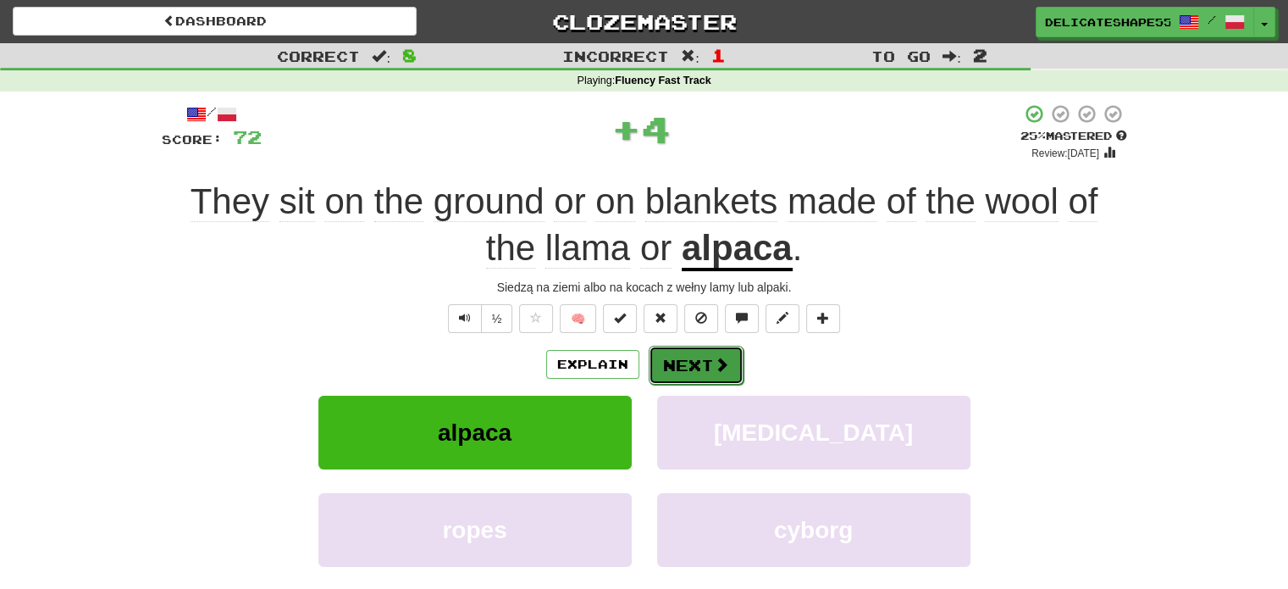
click at [688, 357] on button "Next" at bounding box center [696, 364] width 95 height 39
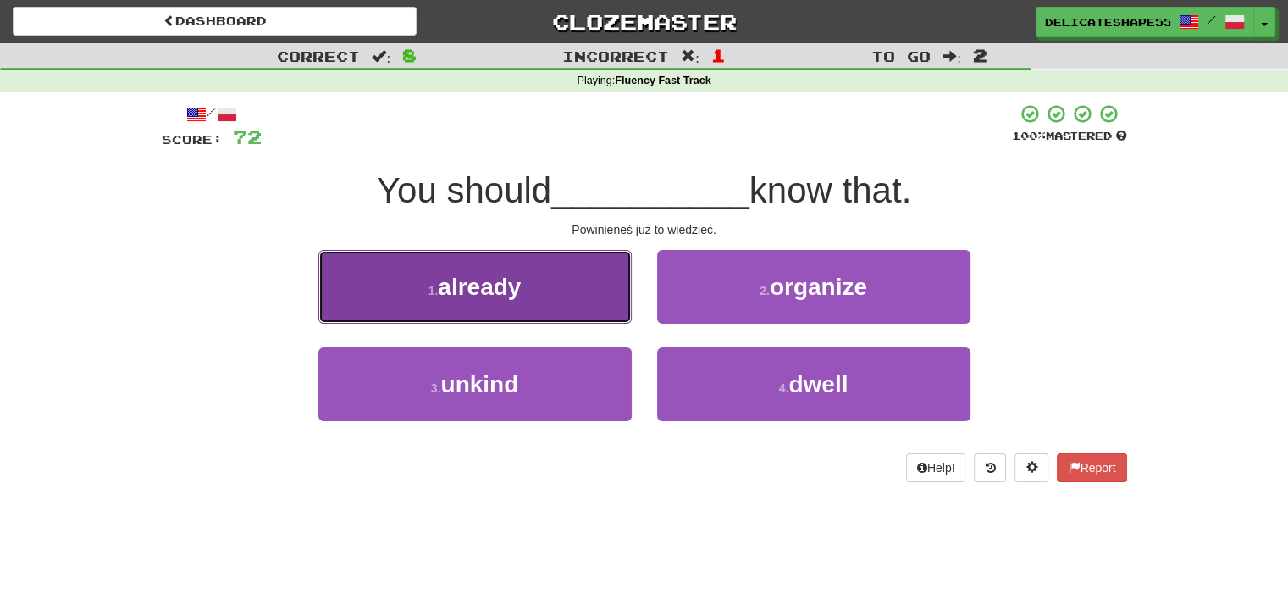
click at [610, 310] on button "1 . already" at bounding box center [474, 287] width 313 height 74
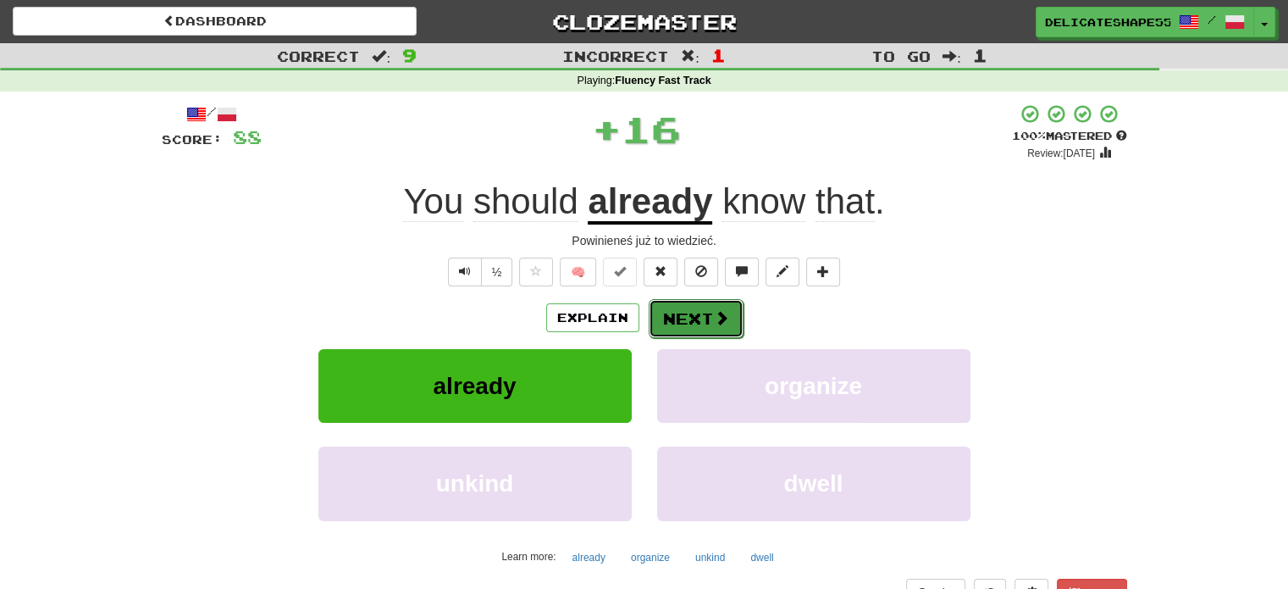
click at [668, 326] on button "Next" at bounding box center [696, 318] width 95 height 39
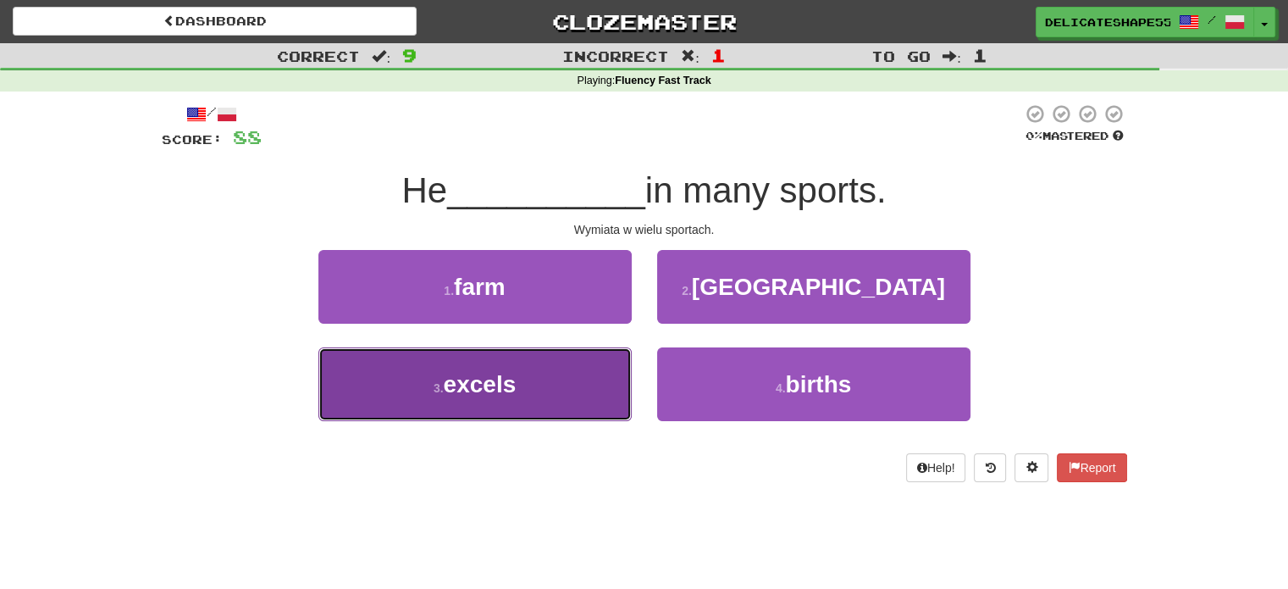
click at [613, 365] on button "3 . excels" at bounding box center [474, 384] width 313 height 74
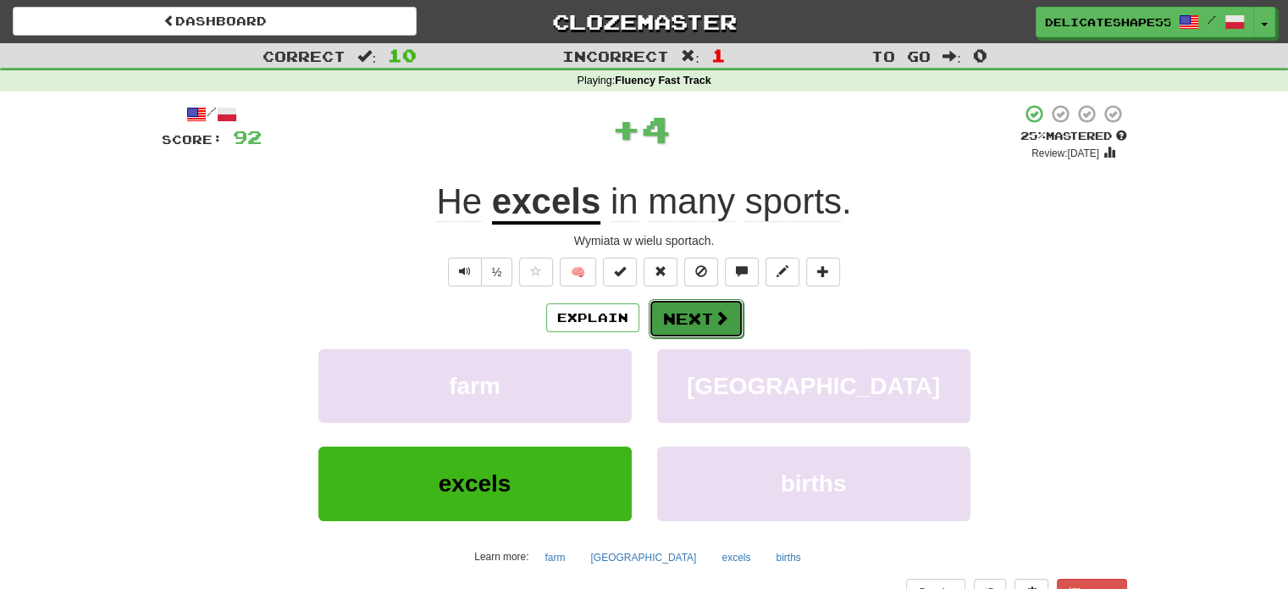
click at [675, 327] on button "Next" at bounding box center [696, 318] width 95 height 39
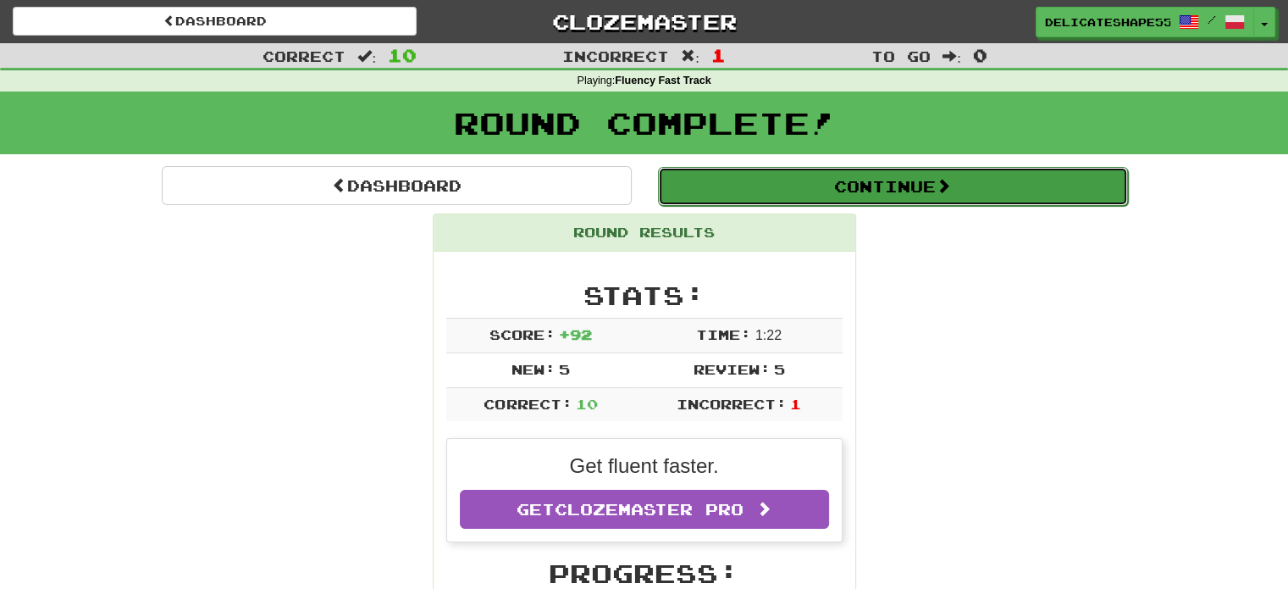
click at [858, 191] on button "Continue" at bounding box center [893, 186] width 470 height 39
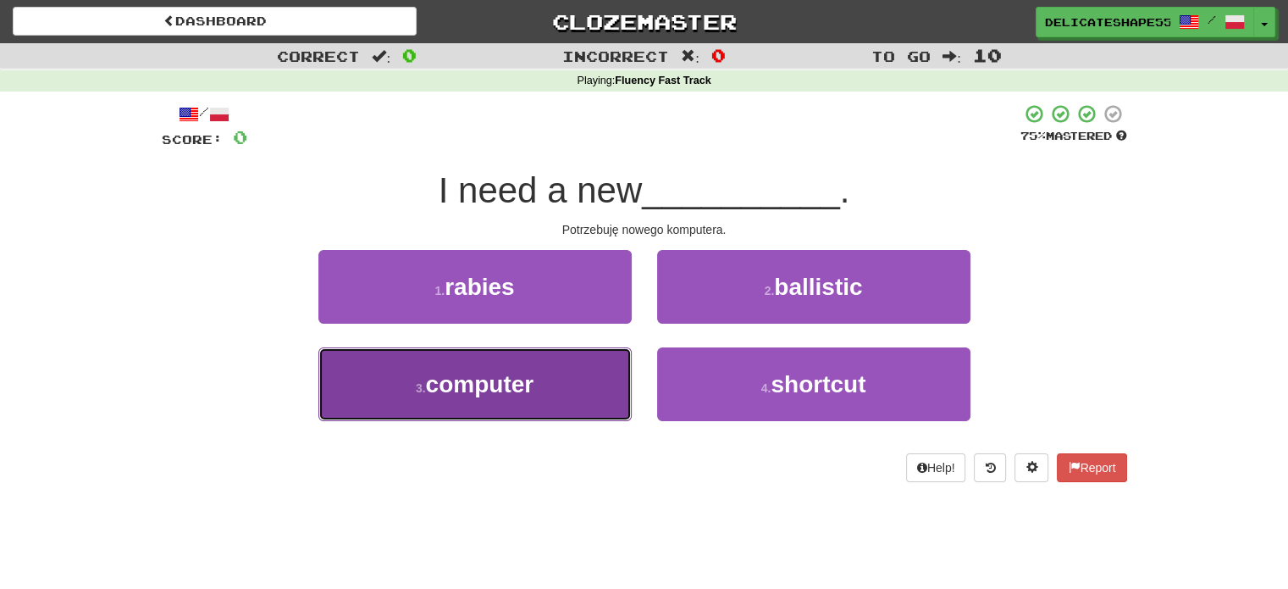
click at [603, 382] on button "3 . computer" at bounding box center [474, 384] width 313 height 74
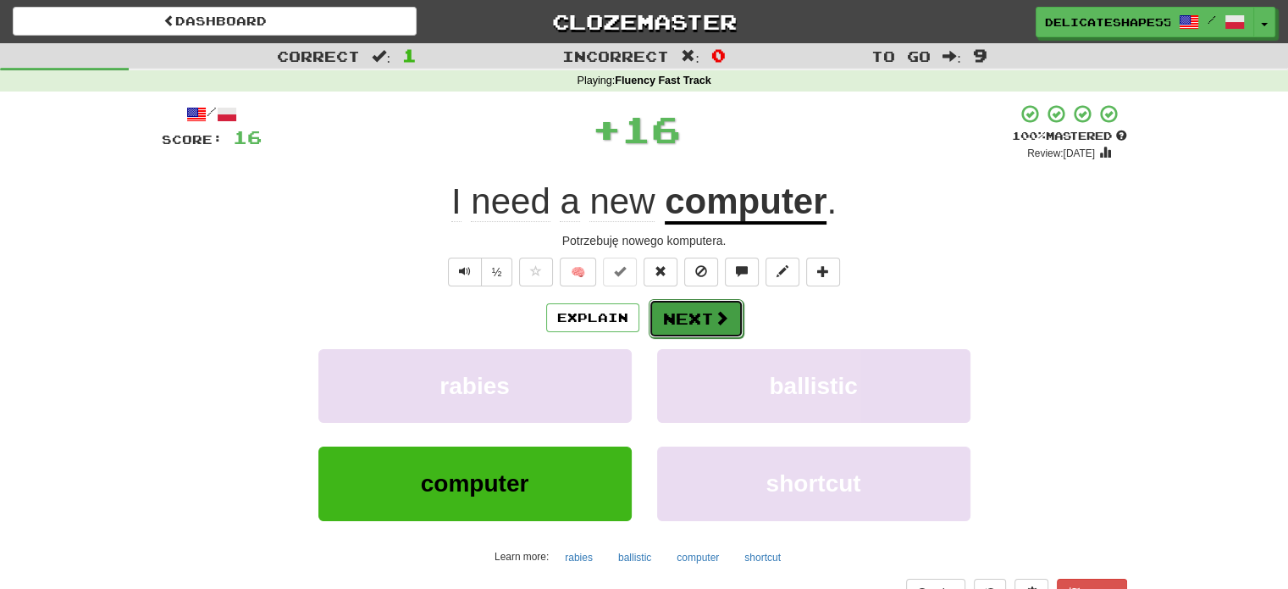
click at [690, 318] on button "Next" at bounding box center [696, 318] width 95 height 39
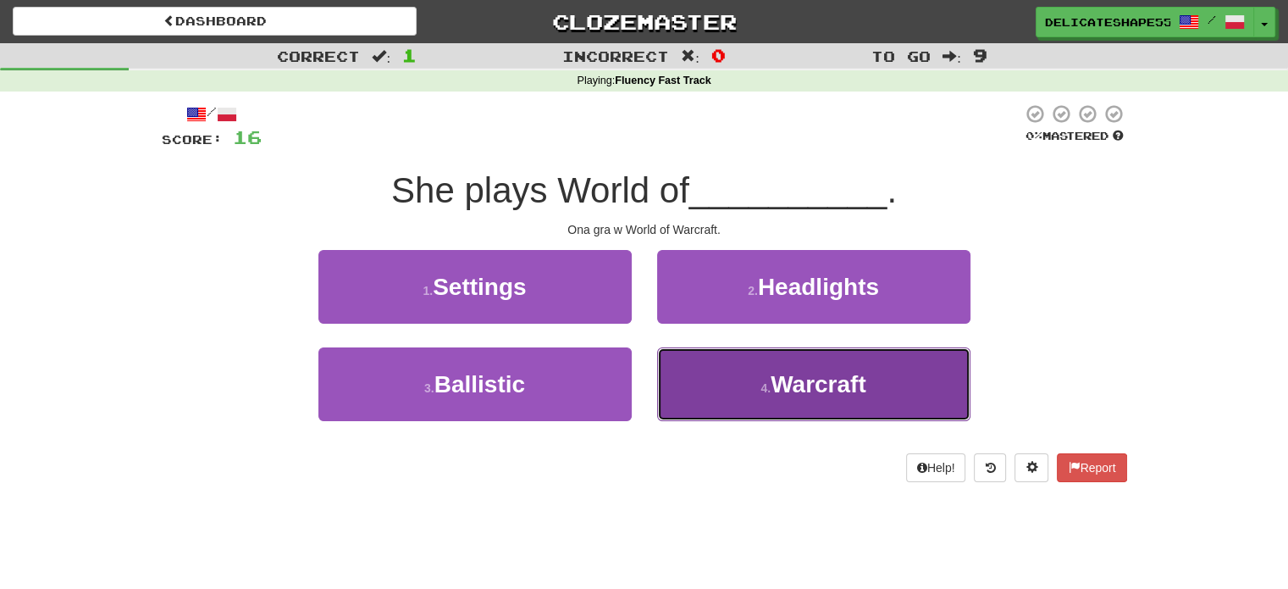
click at [700, 373] on button "4 . Warcraft" at bounding box center [813, 384] width 313 height 74
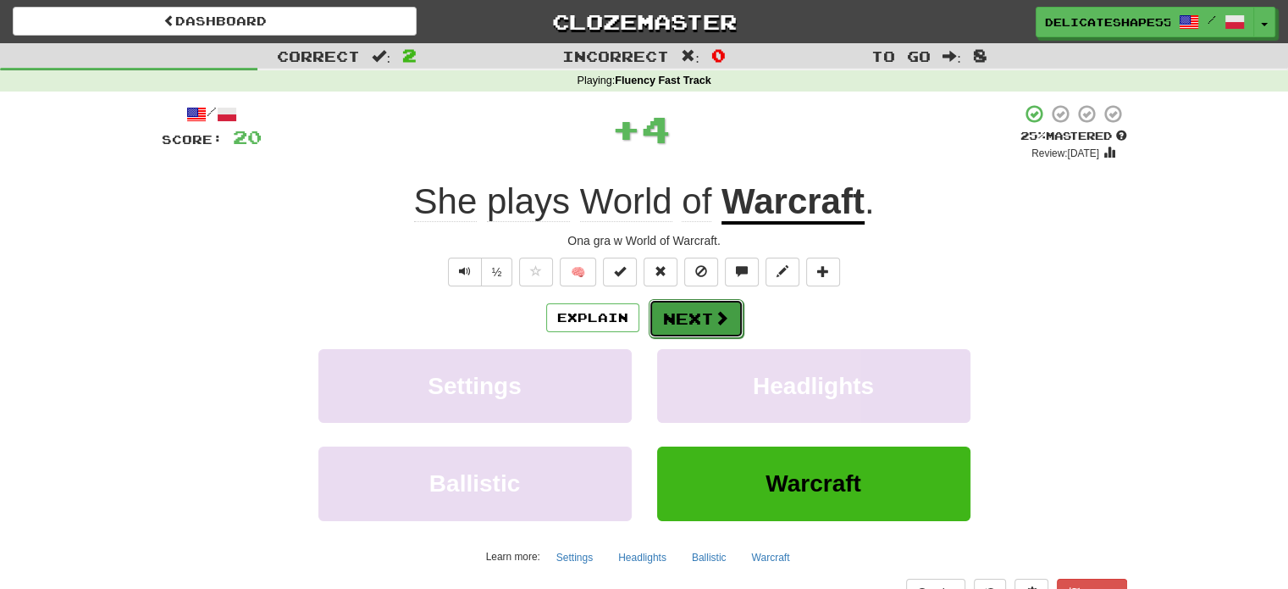
click at [698, 319] on button "Next" at bounding box center [696, 318] width 95 height 39
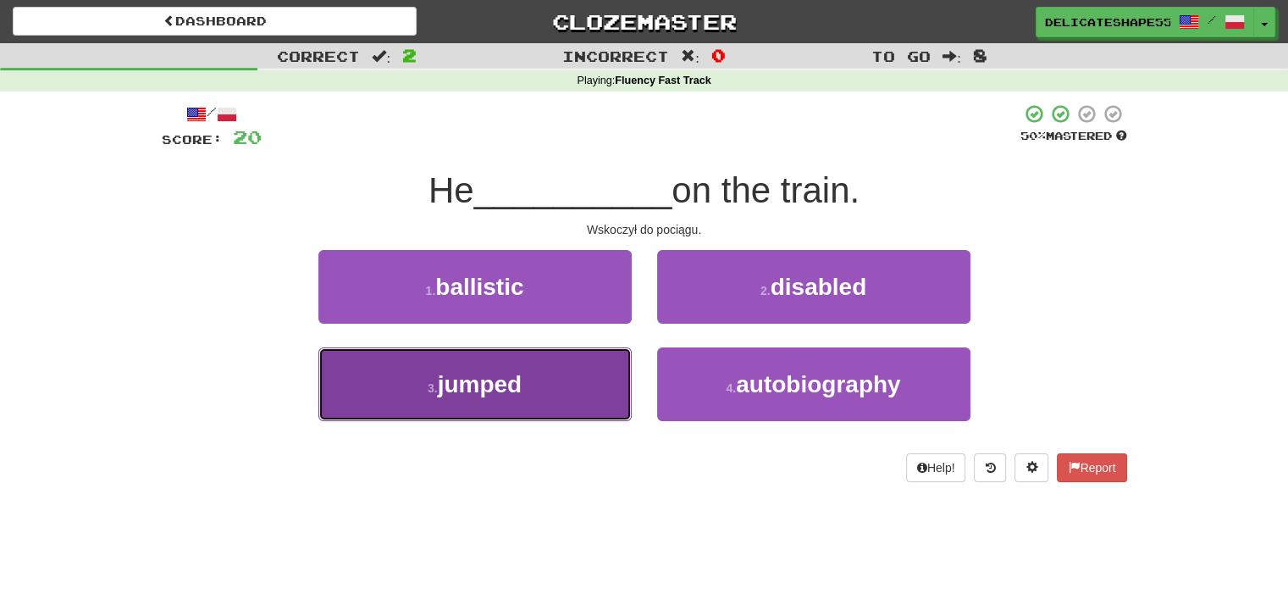
click at [619, 376] on button "3 . jumped" at bounding box center [474, 384] width 313 height 74
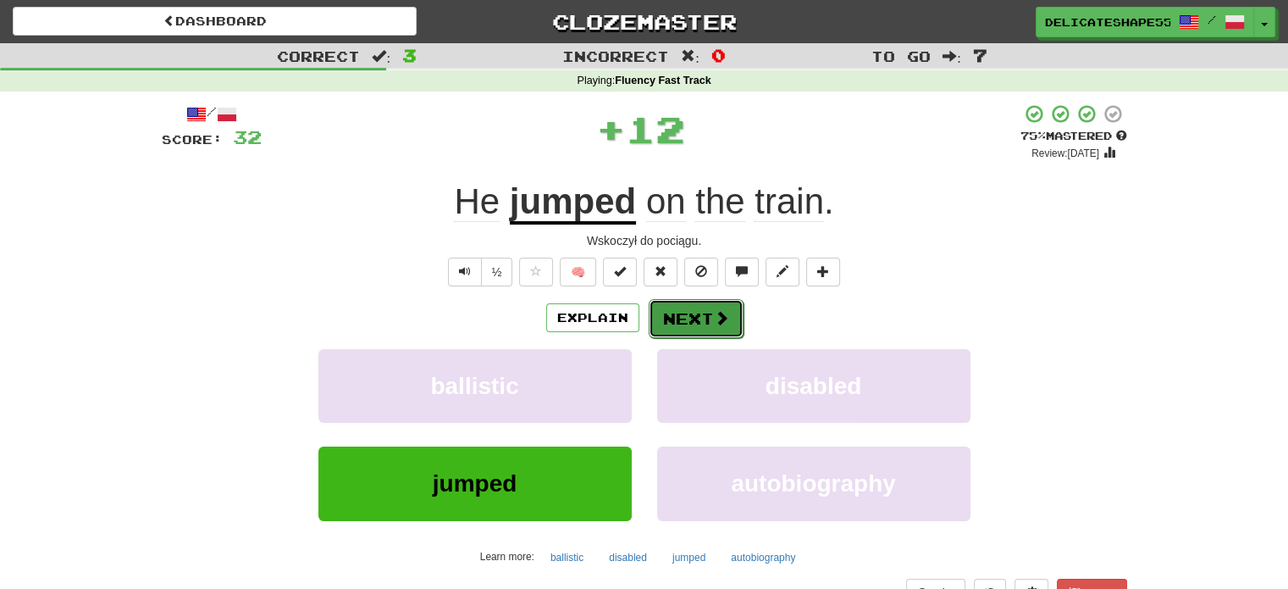
click at [681, 324] on button "Next" at bounding box center [696, 318] width 95 height 39
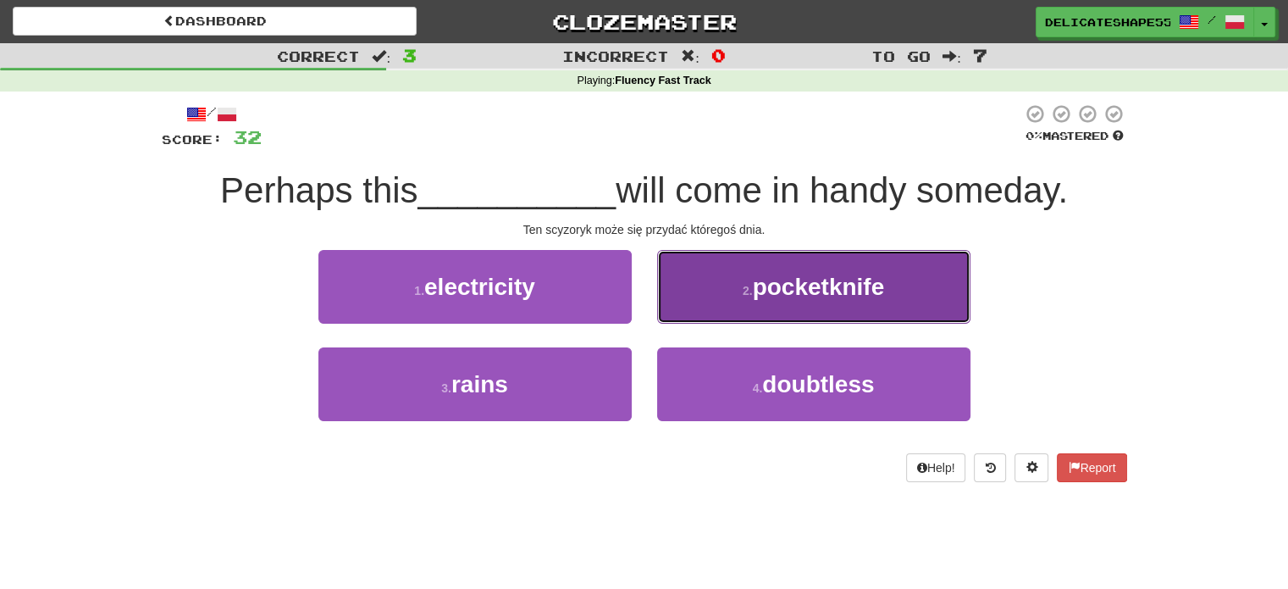
click at [766, 307] on button "2 . pocketknife" at bounding box center [813, 287] width 313 height 74
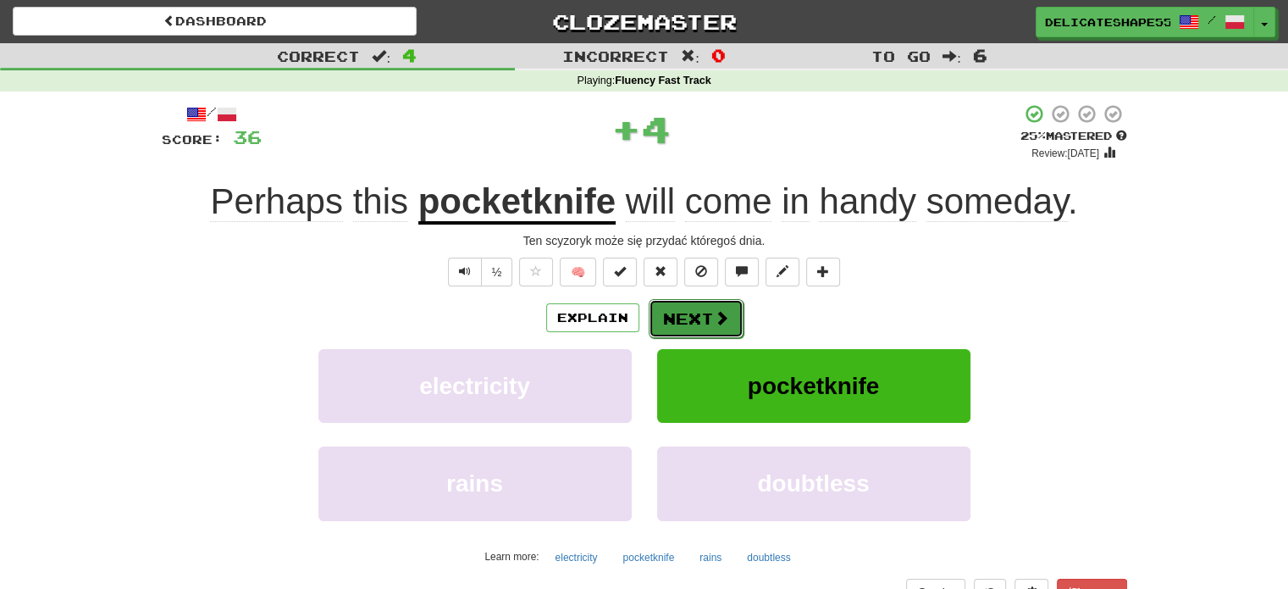
click at [714, 315] on span at bounding box center [721, 317] width 15 height 15
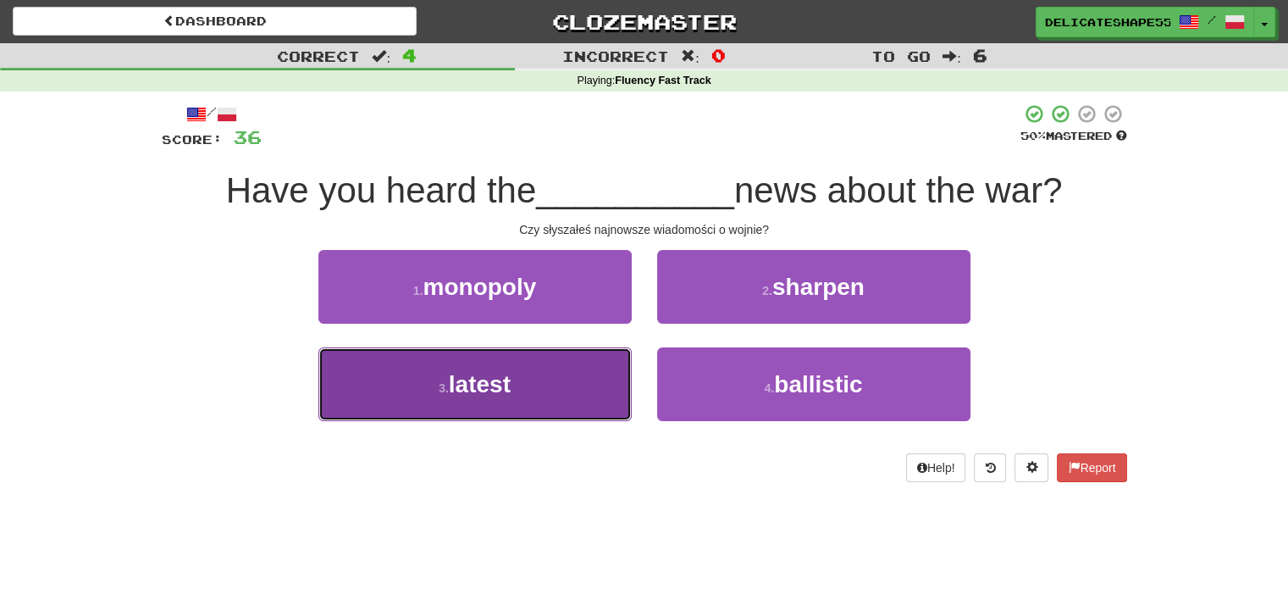
click at [600, 368] on button "3 . latest" at bounding box center [474, 384] width 313 height 74
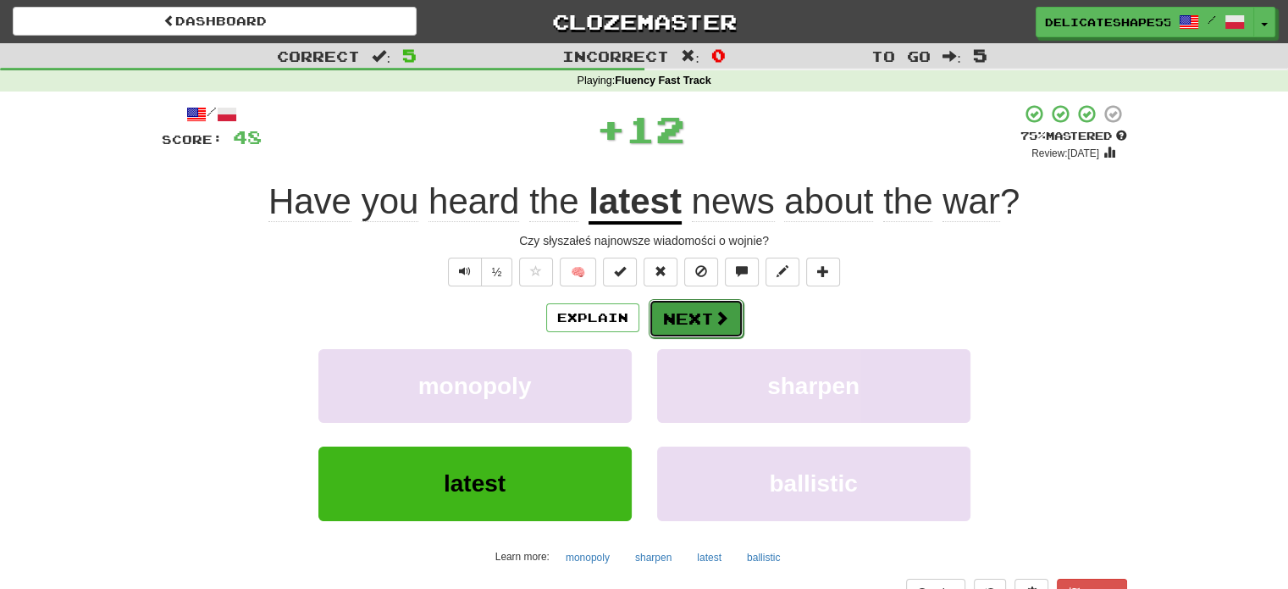
click at [681, 324] on button "Next" at bounding box center [696, 318] width 95 height 39
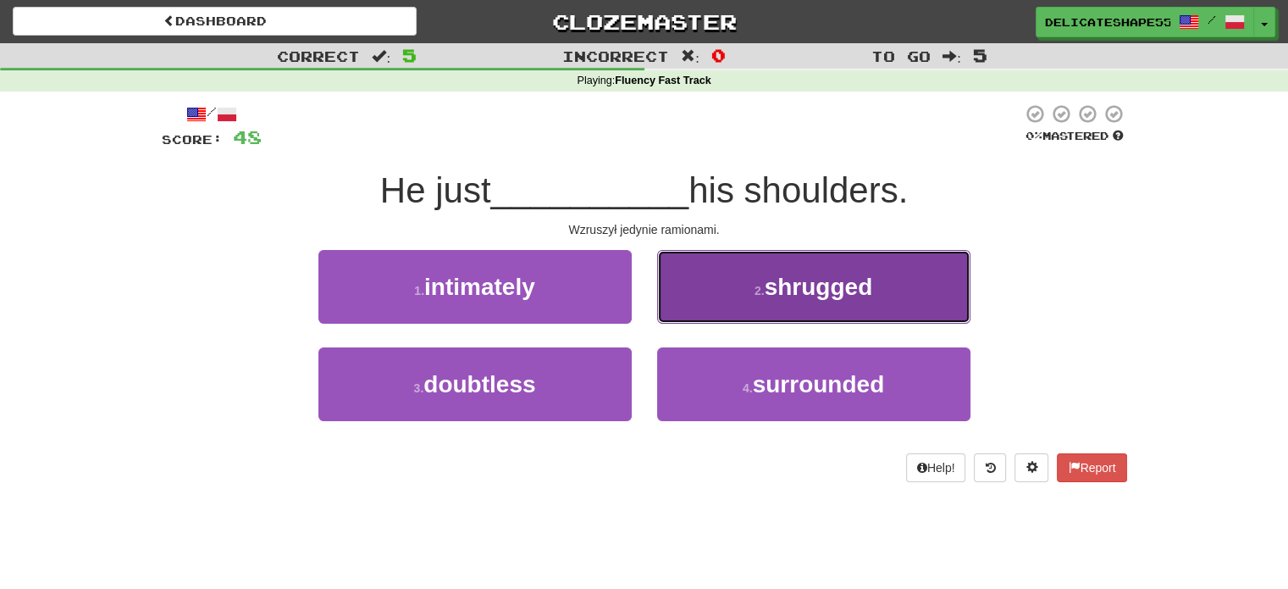
click at [694, 307] on button "2 . shrugged" at bounding box center [813, 287] width 313 height 74
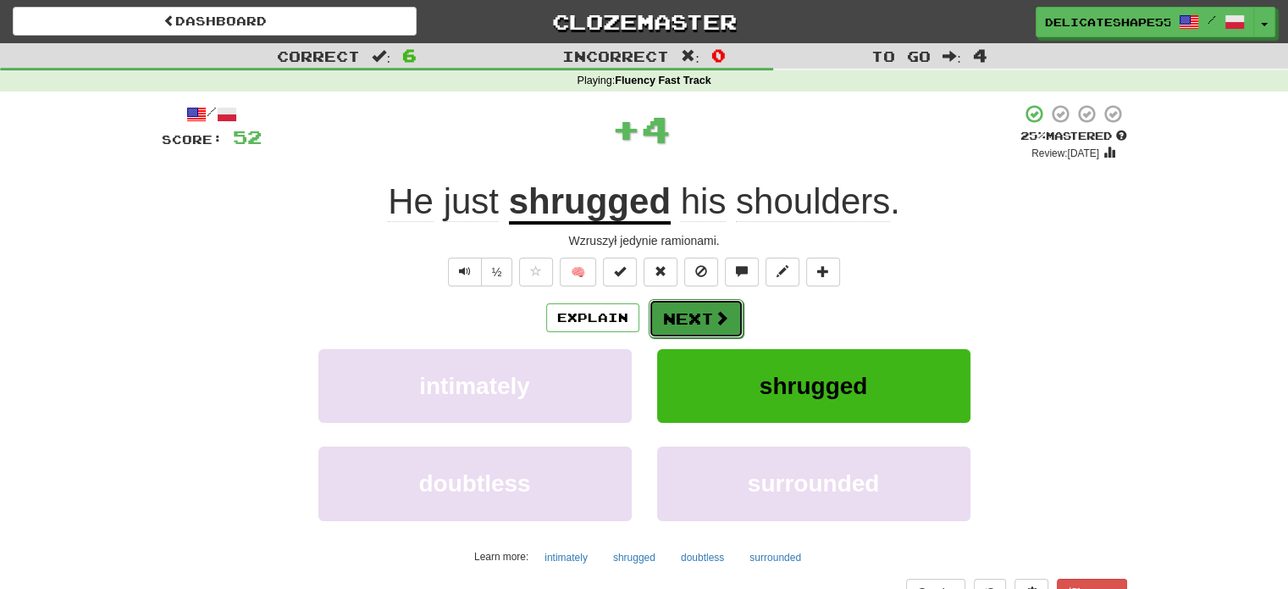
click at [691, 314] on button "Next" at bounding box center [696, 318] width 95 height 39
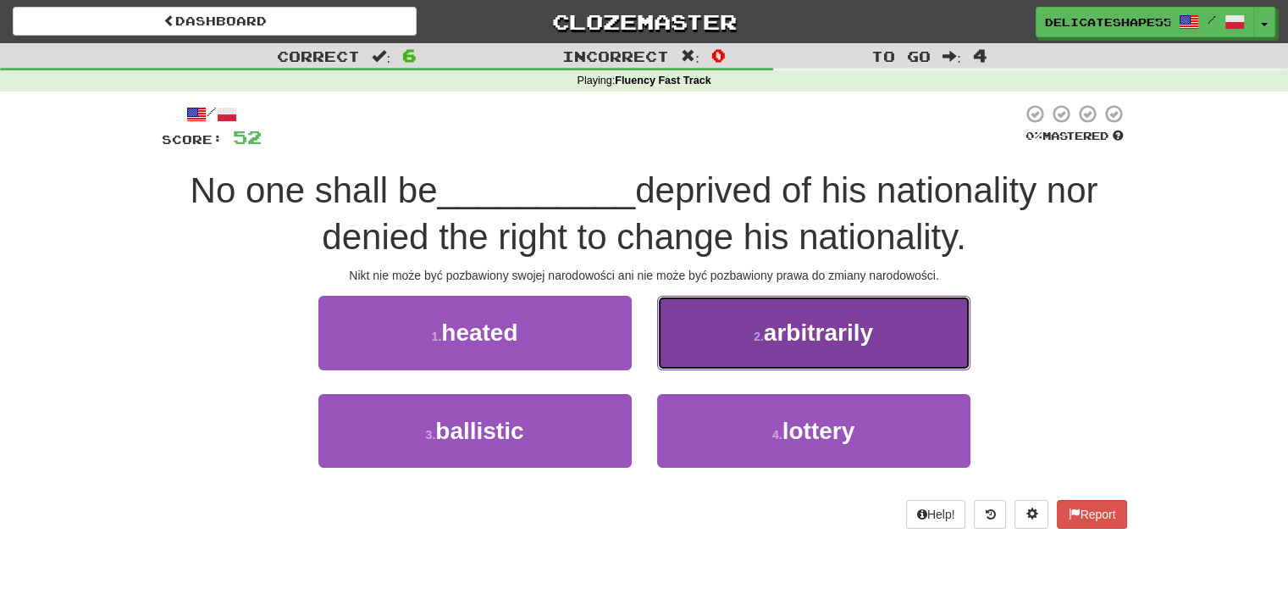
click at [703, 333] on button "2 . arbitrarily" at bounding box center [813, 333] width 313 height 74
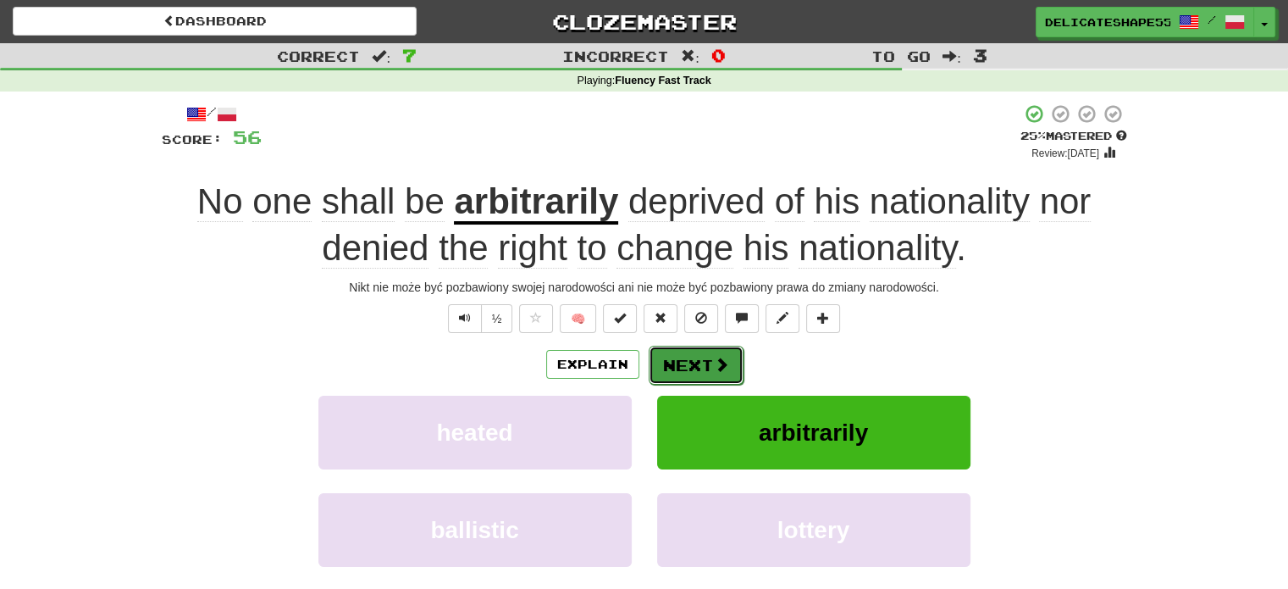
click at [688, 358] on button "Next" at bounding box center [696, 364] width 95 height 39
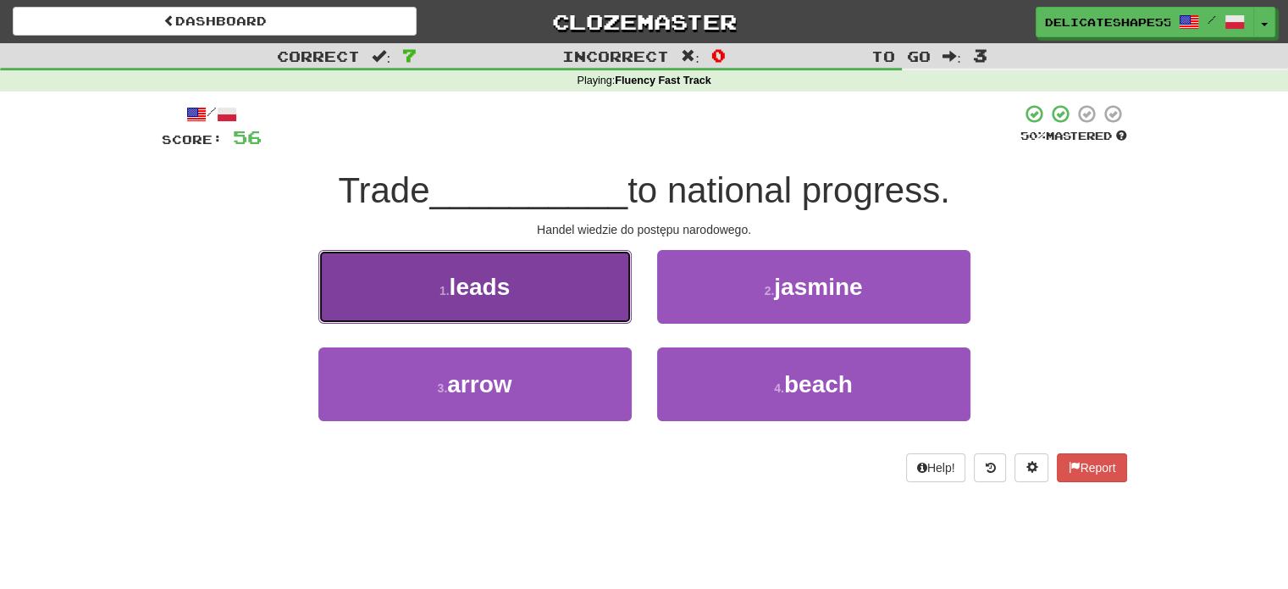
click at [603, 318] on button "1 . leads" at bounding box center [474, 287] width 313 height 74
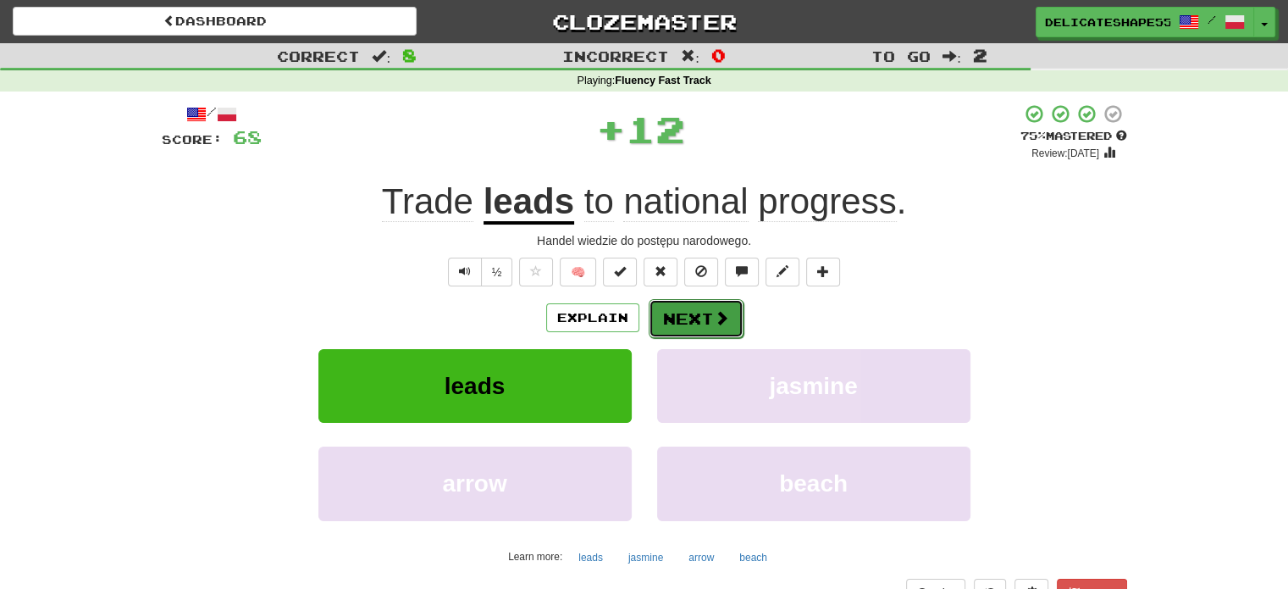
click at [672, 326] on button "Next" at bounding box center [696, 318] width 95 height 39
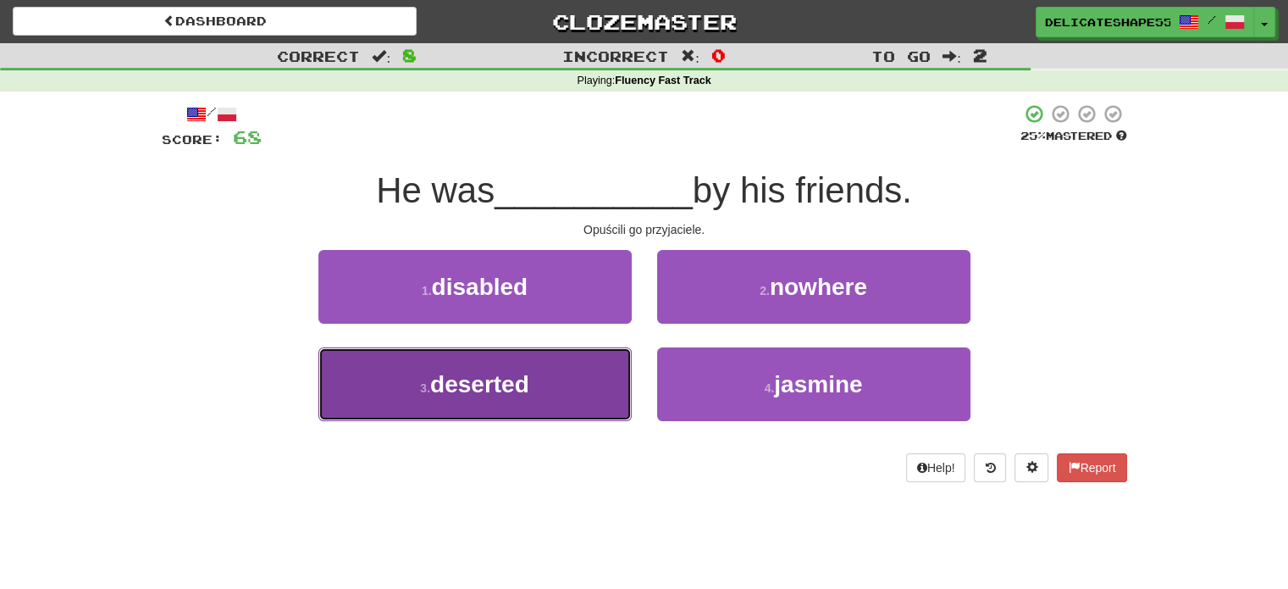
click at [604, 357] on button "3 . deserted" at bounding box center [474, 384] width 313 height 74
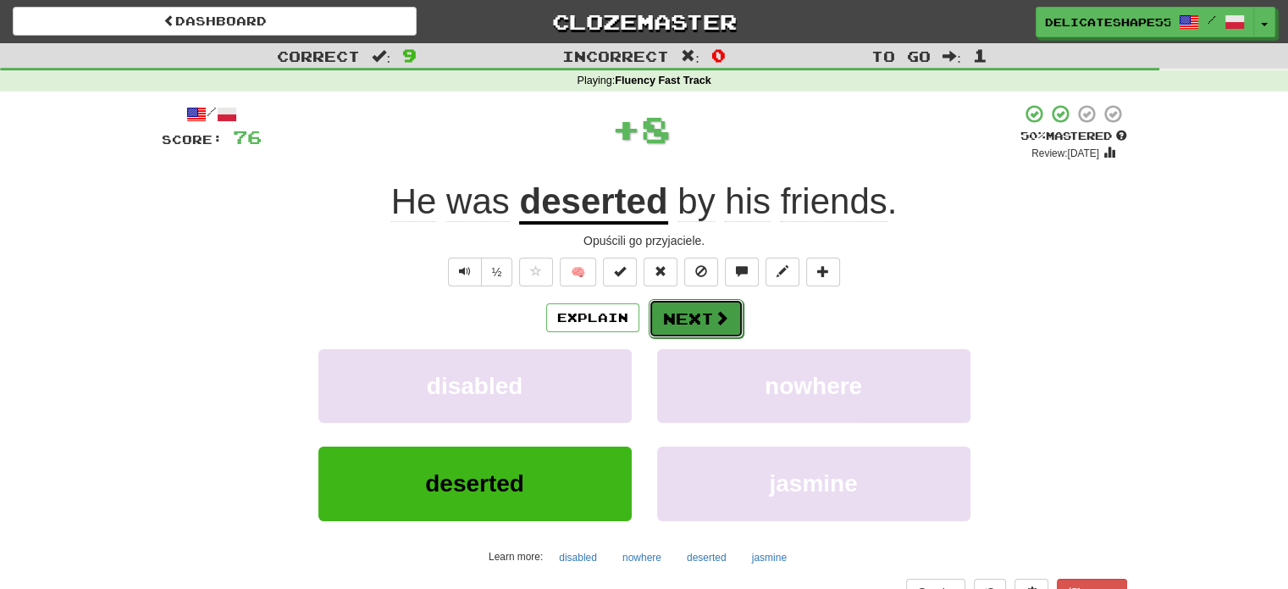
click at [681, 317] on button "Next" at bounding box center [696, 318] width 95 height 39
